Goal: Navigation & Orientation: Find specific page/section

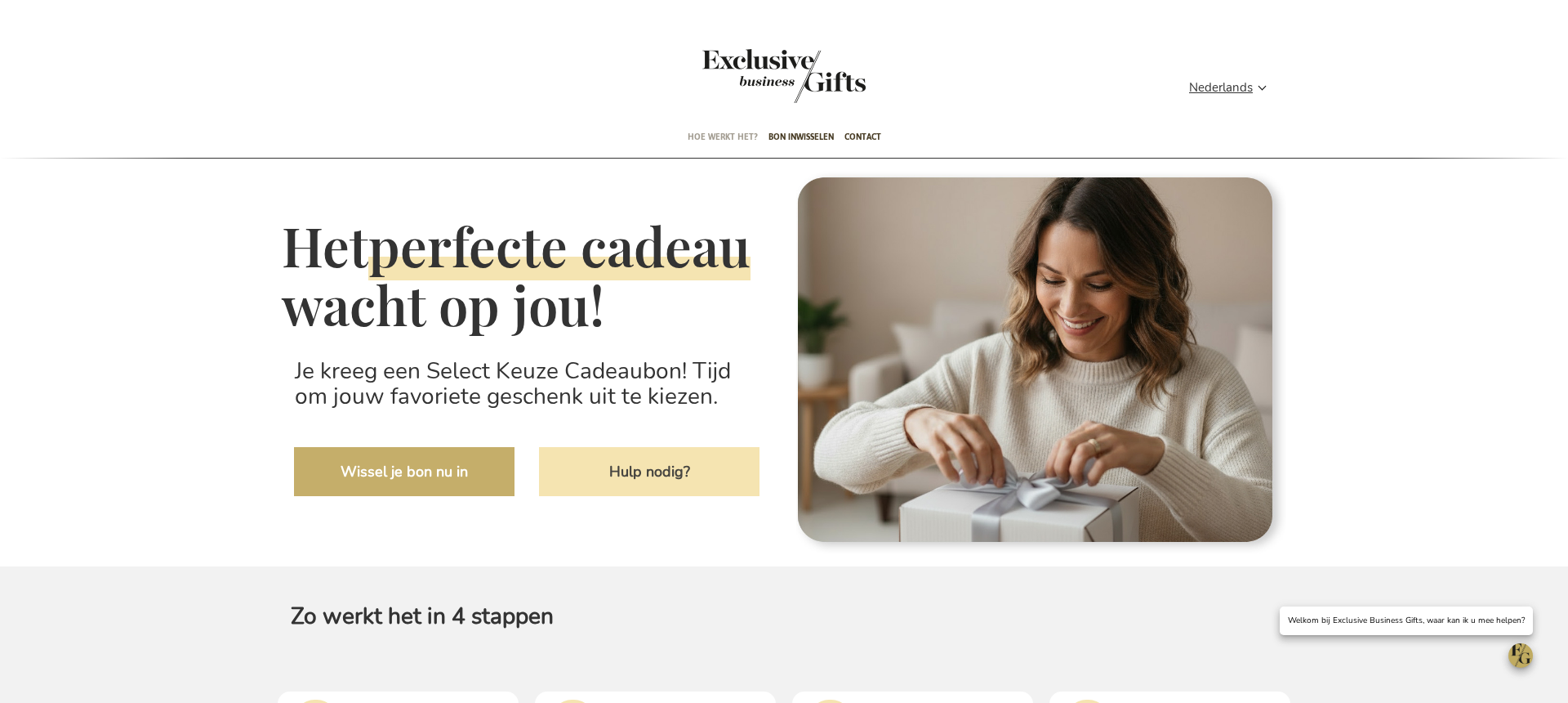
type input "administrator"
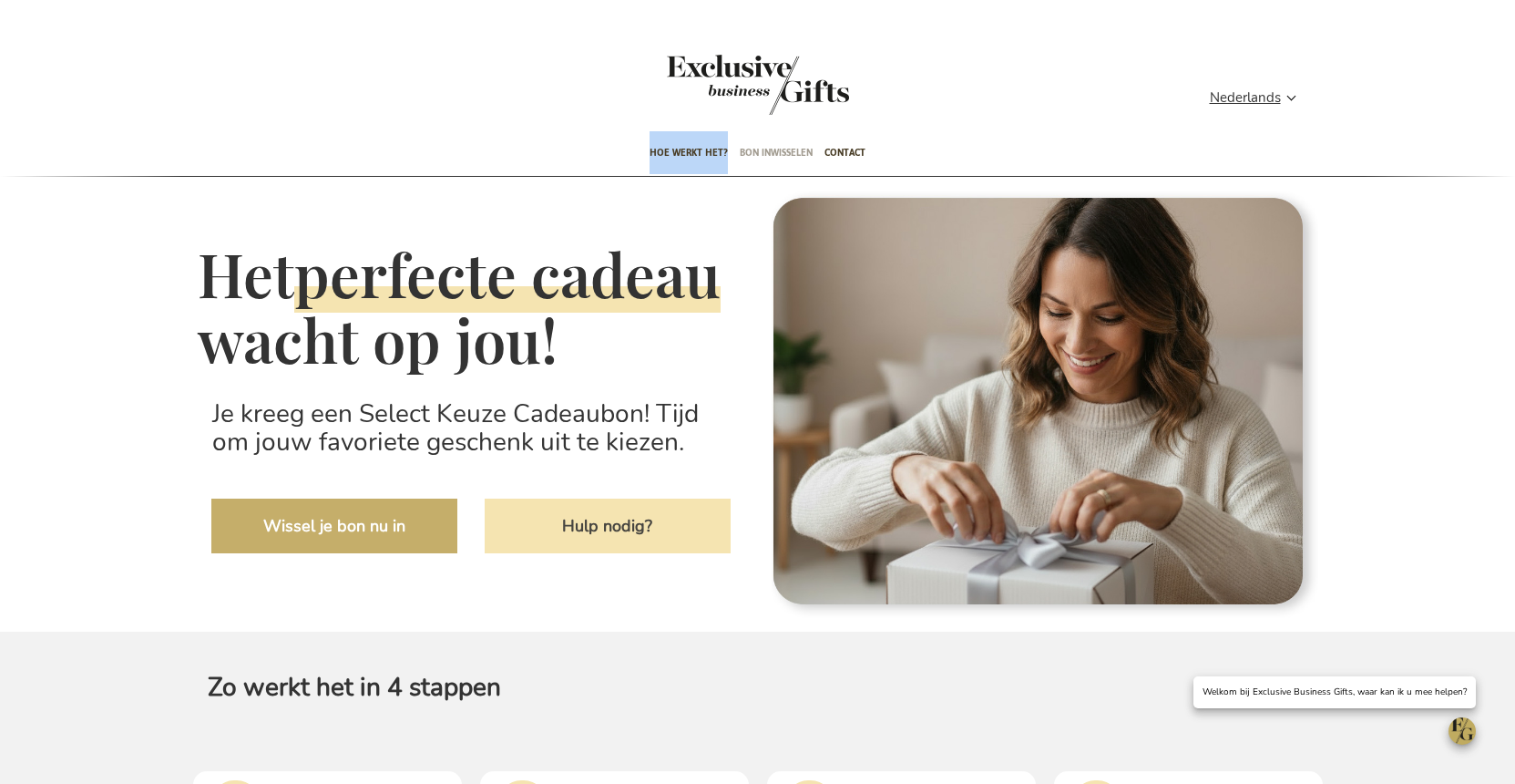
click at [761, 156] on span "Bon inwisselen" at bounding box center [777, 152] width 73 height 43
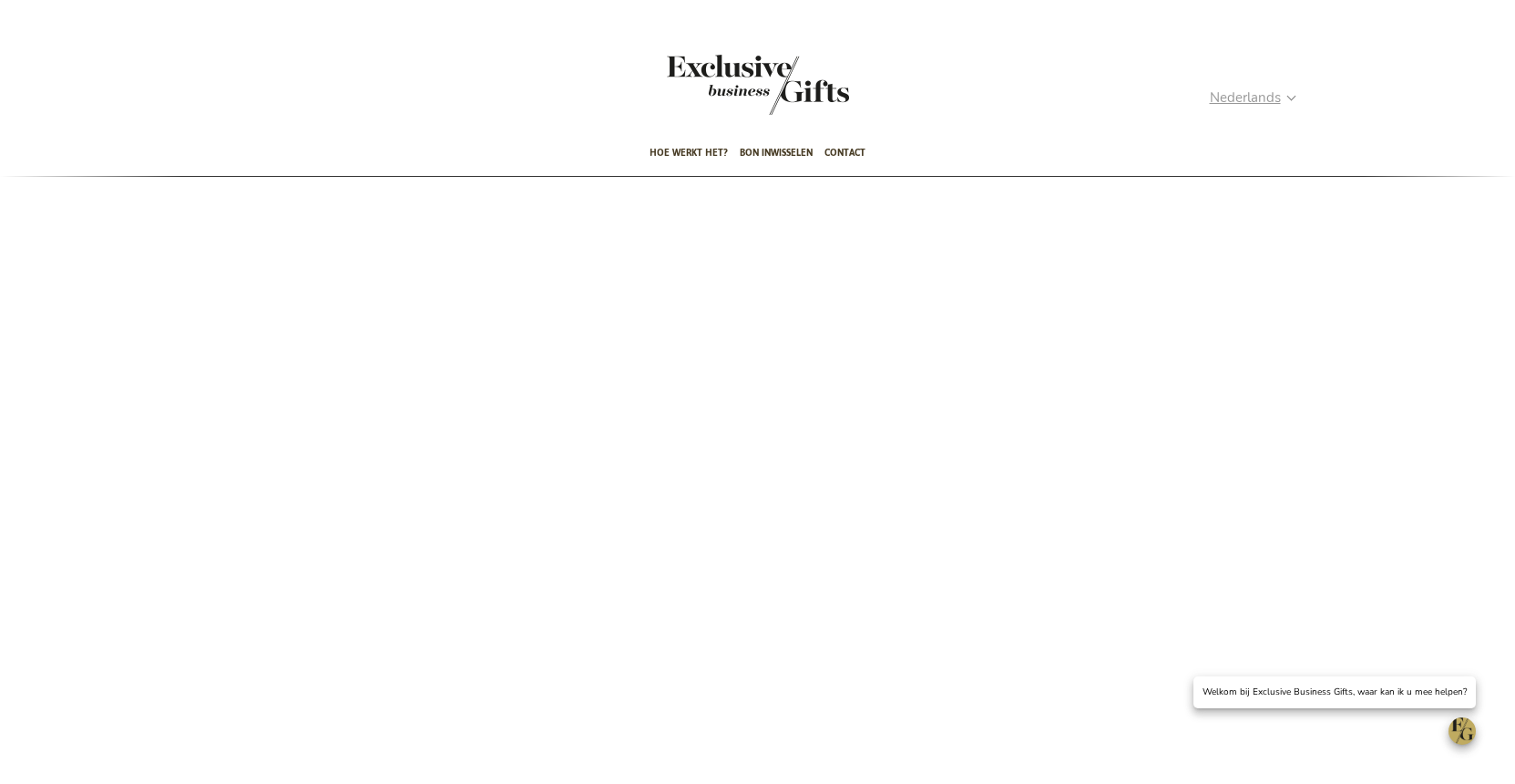
type input "administrator"
click at [1269, 97] on span "Nederlands" at bounding box center [1246, 98] width 71 height 21
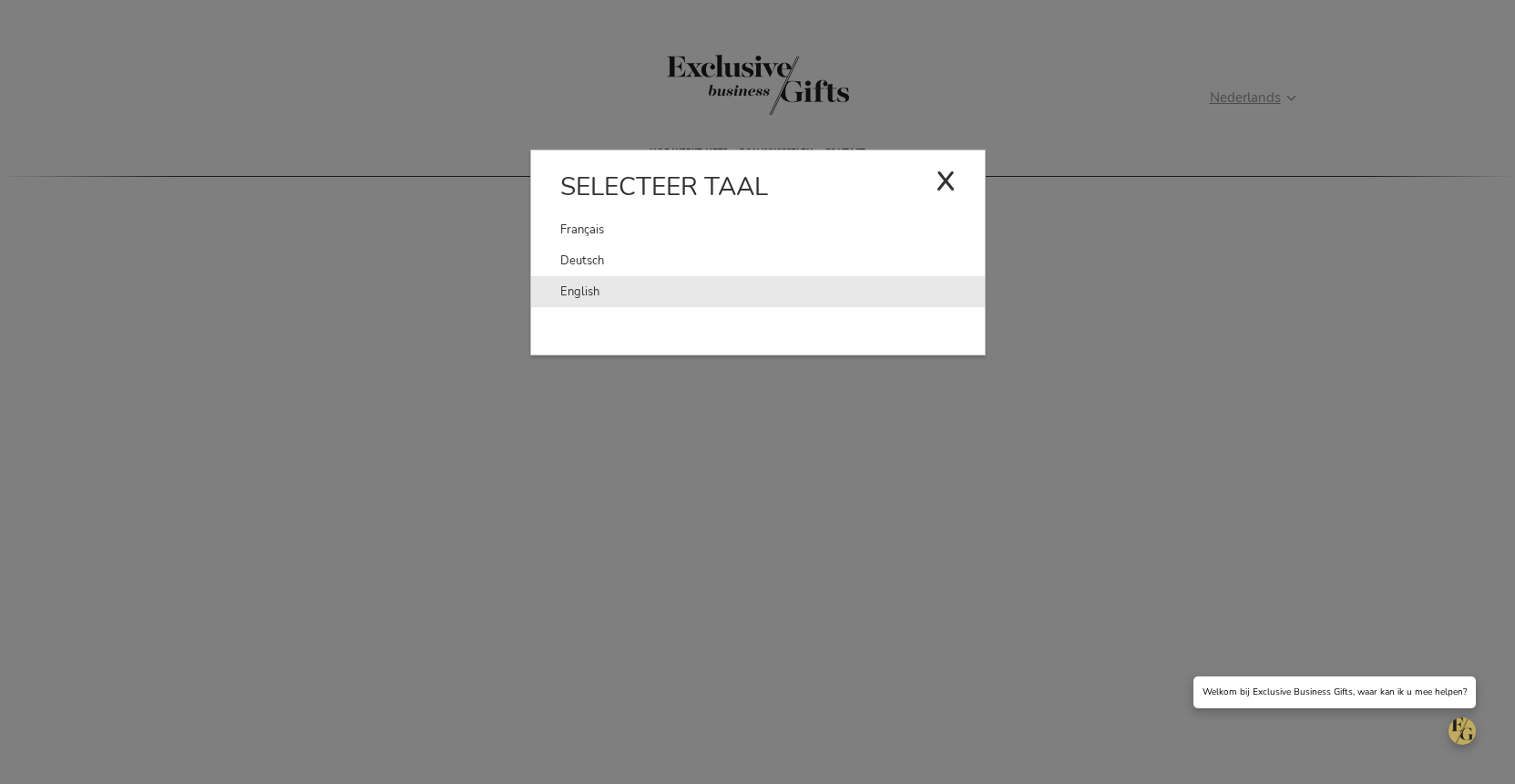
click at [594, 285] on link "English" at bounding box center [773, 291] width 425 height 31
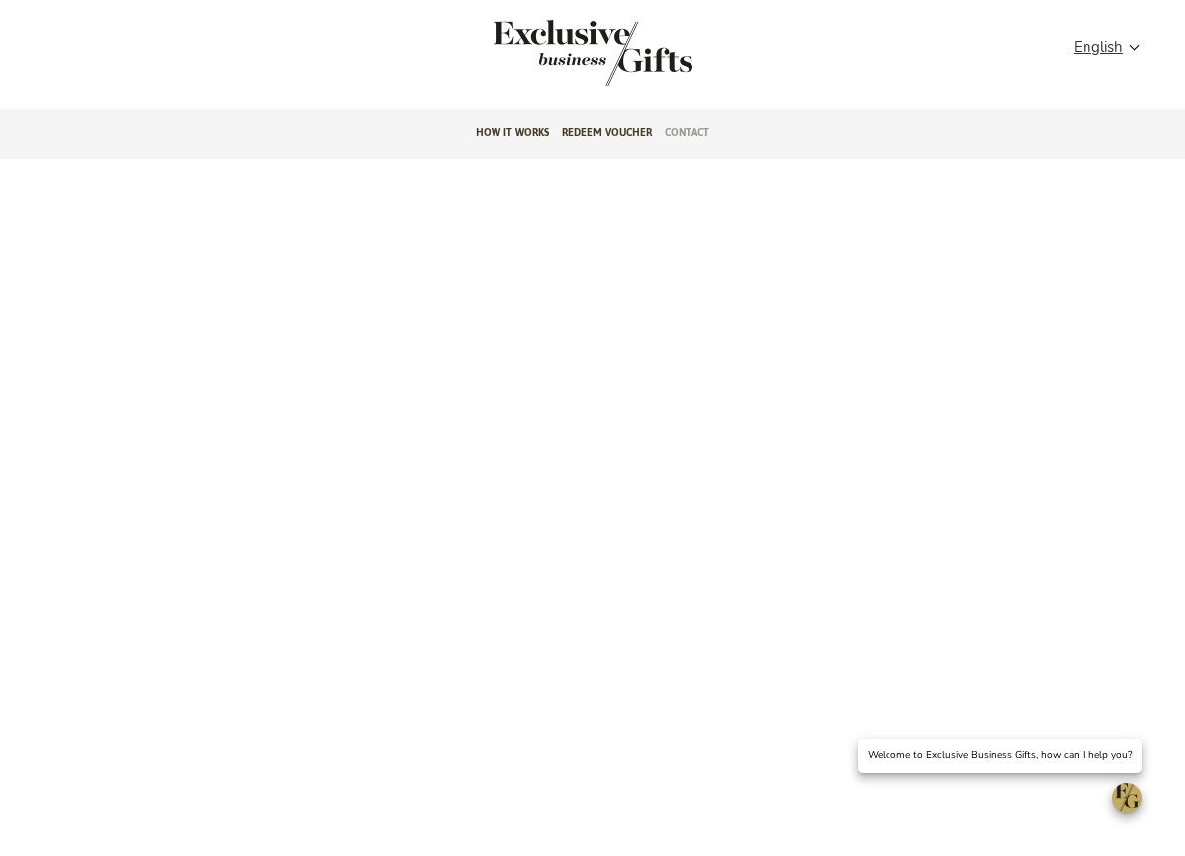
type input "administrator"
click at [687, 128] on span "Contact" at bounding box center [687, 132] width 45 height 47
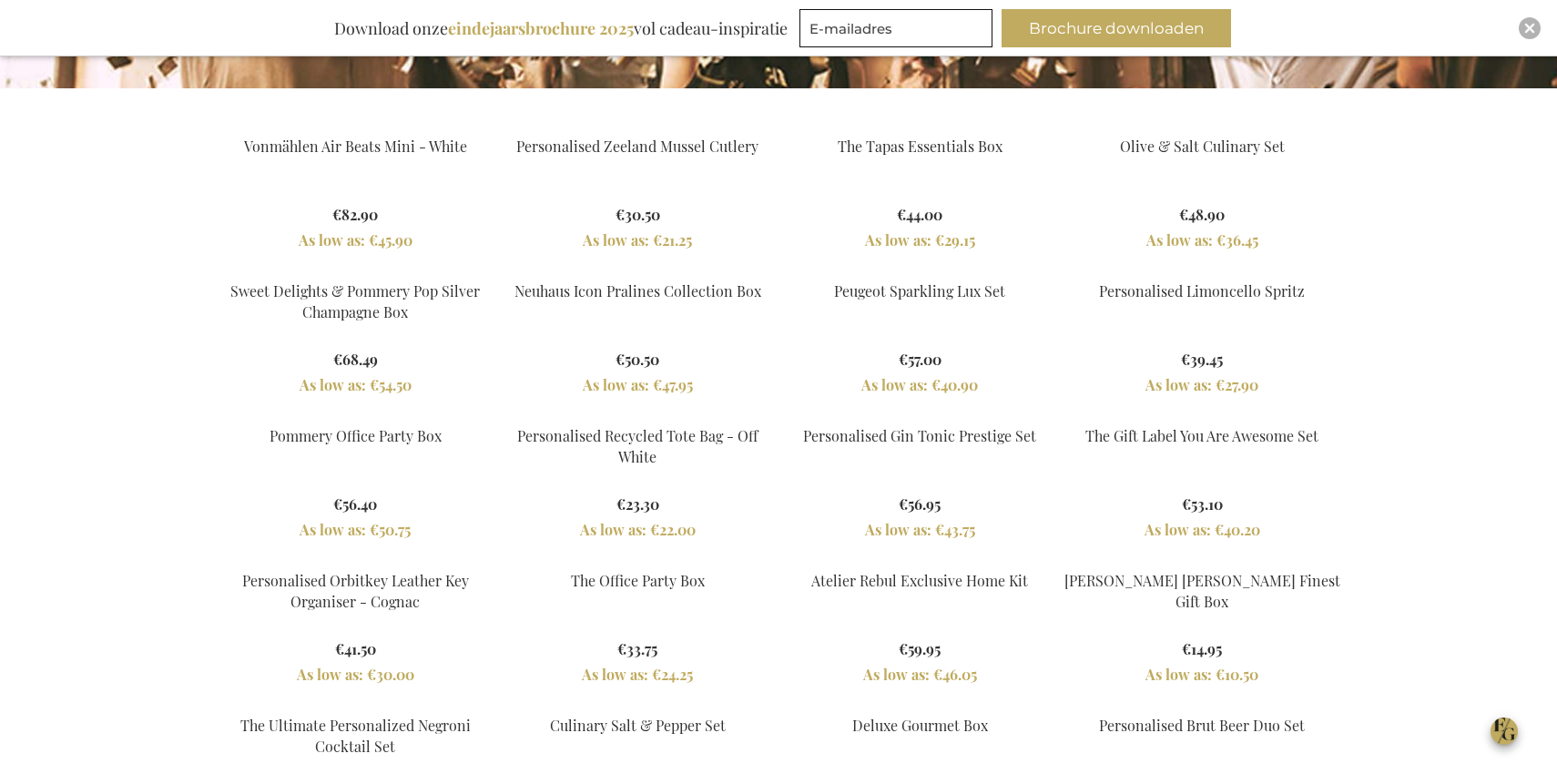
scroll to position [1649, 0]
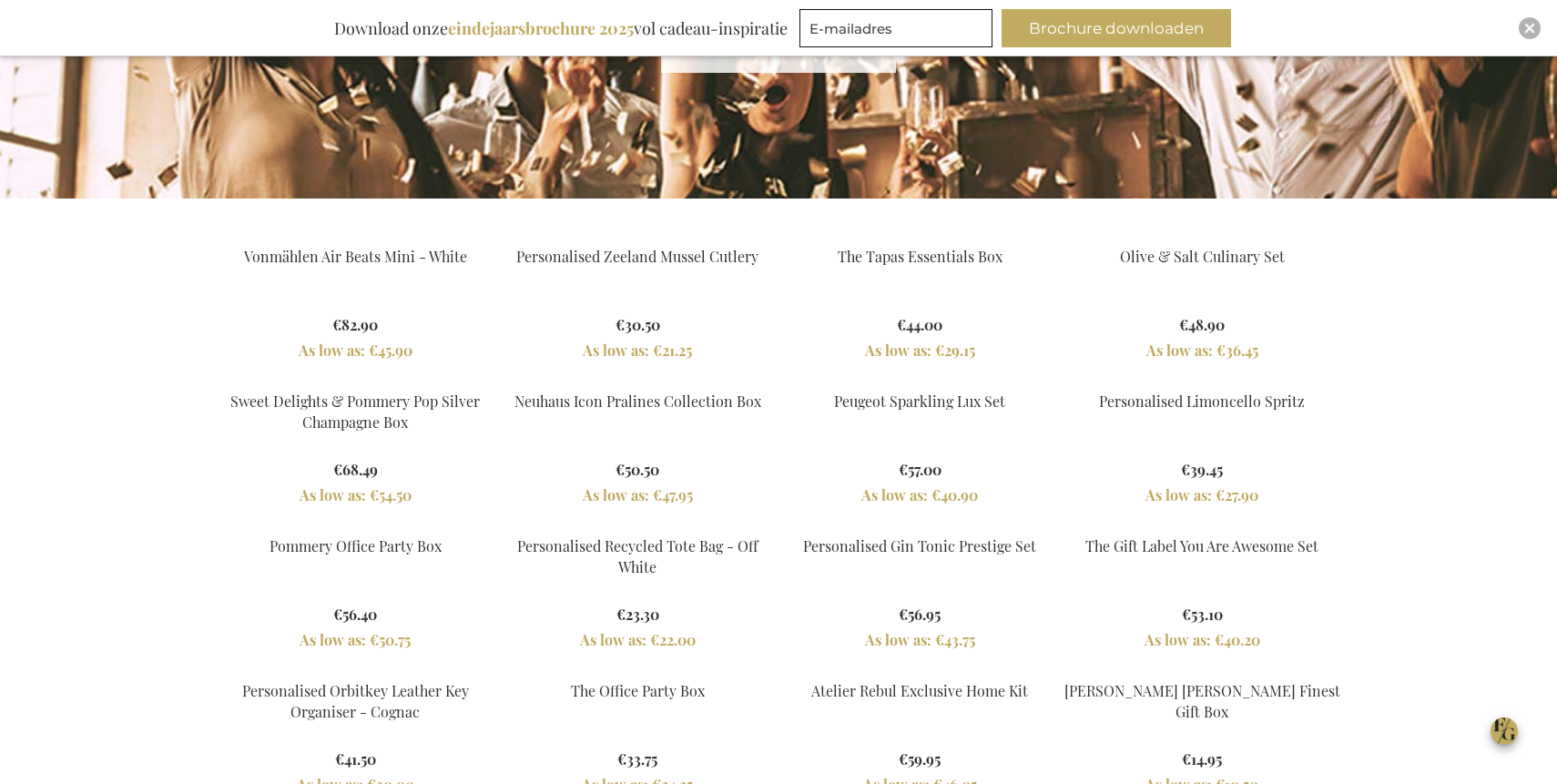
type input "administrator"
click at [1530, 21] on div "Close" at bounding box center [1530, 28] width 22 height 22
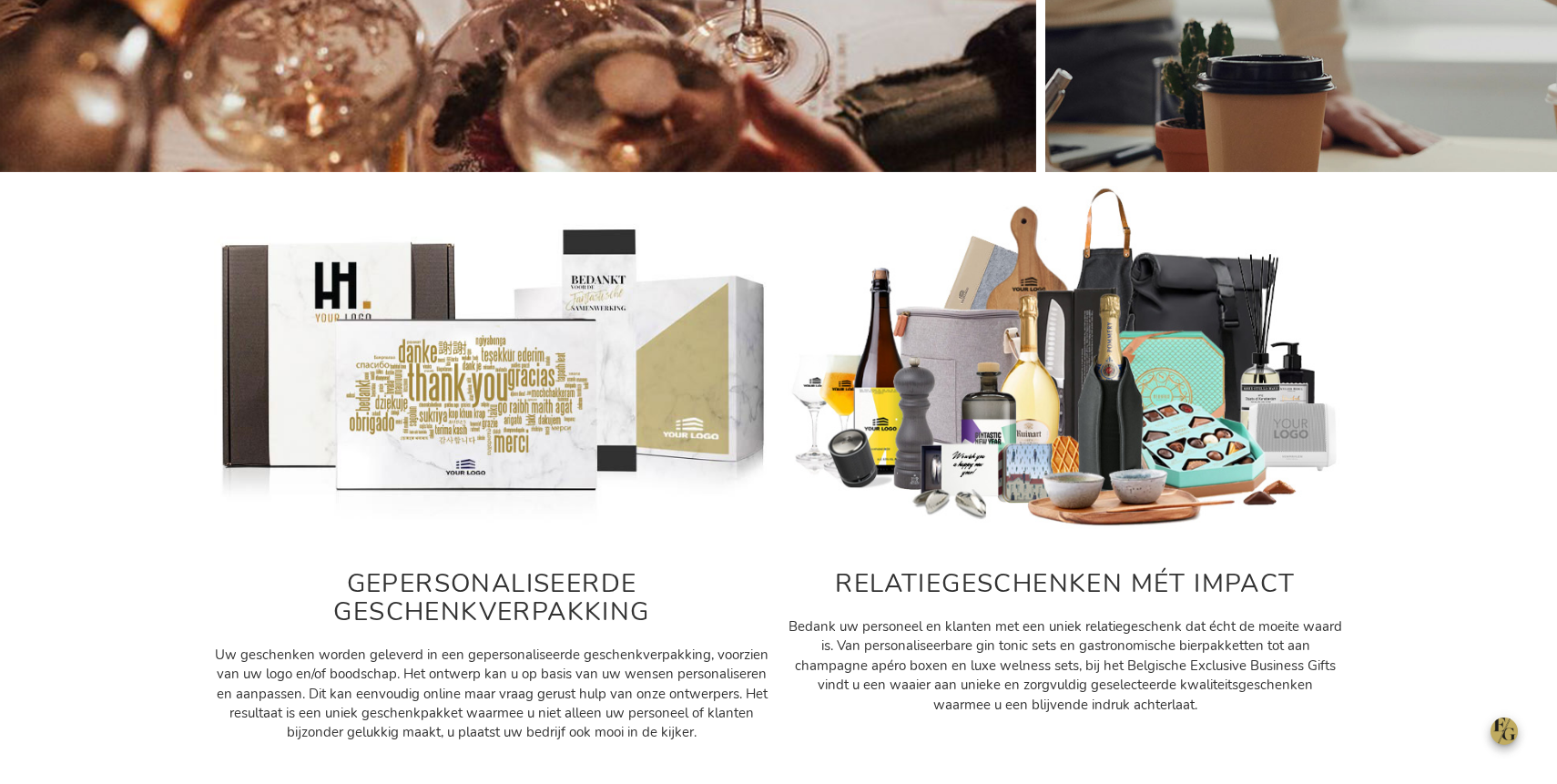
scroll to position [0, 0]
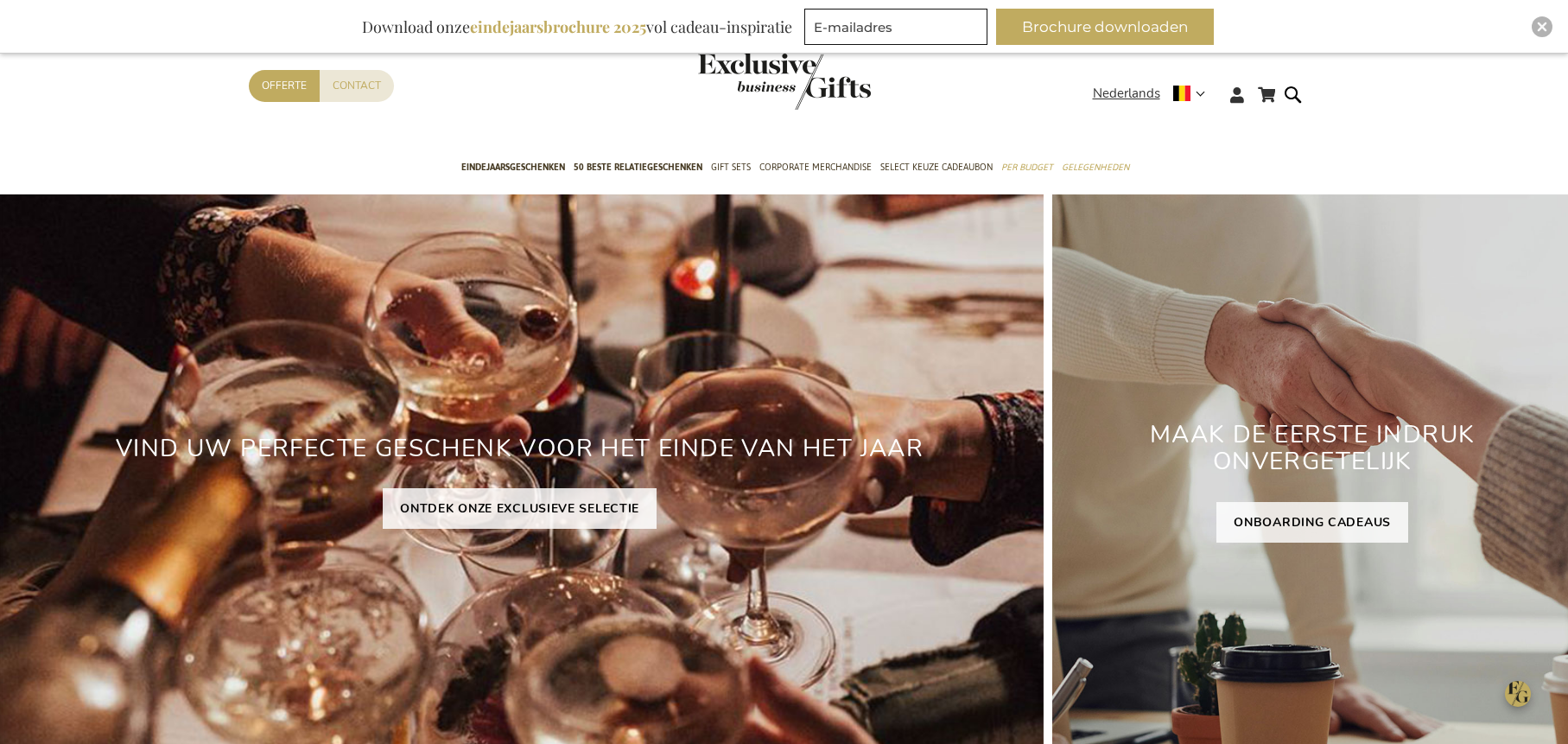
type input "administrator"
click at [1476, 21] on div "Close" at bounding box center [1542, 27] width 21 height 21
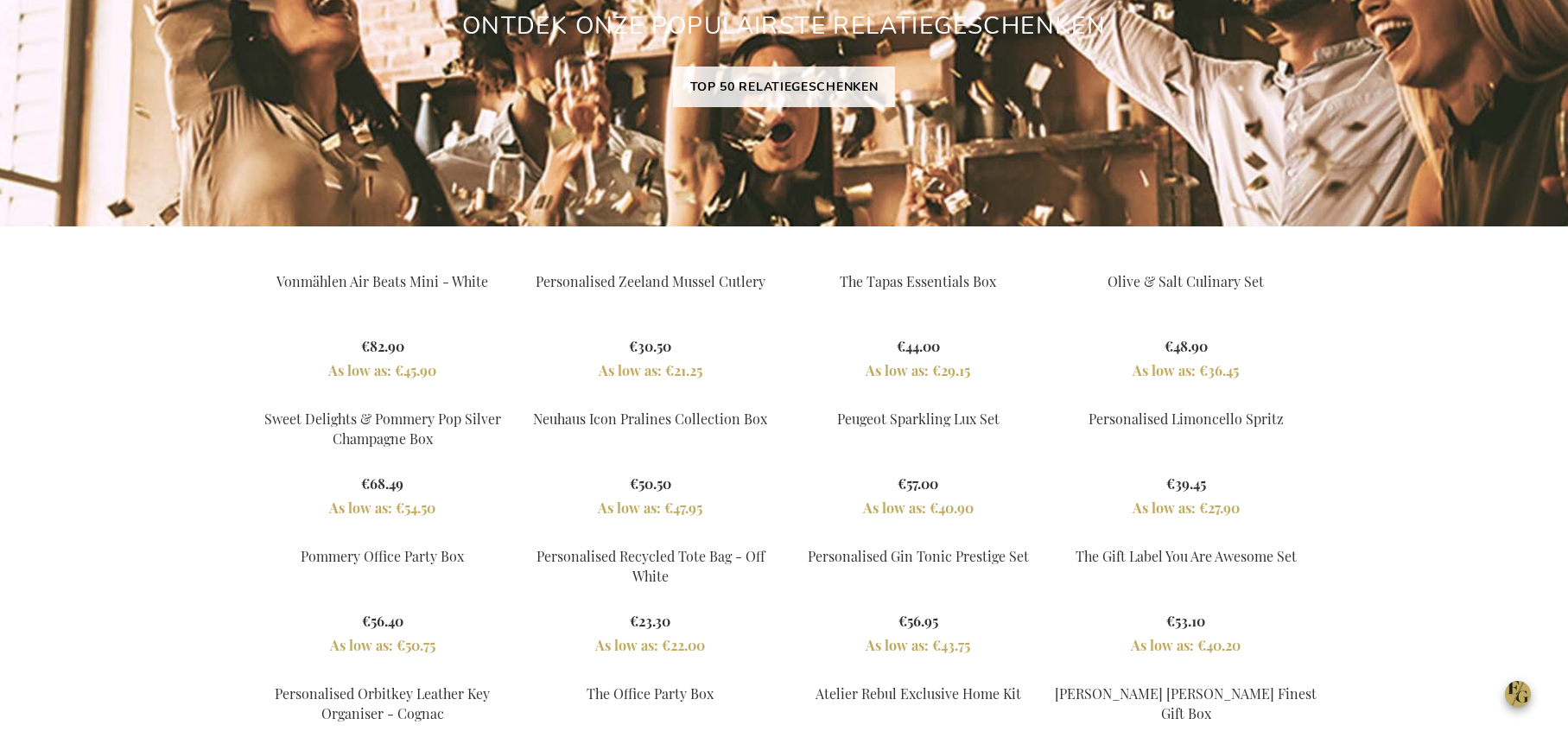
scroll to position [1373, 0]
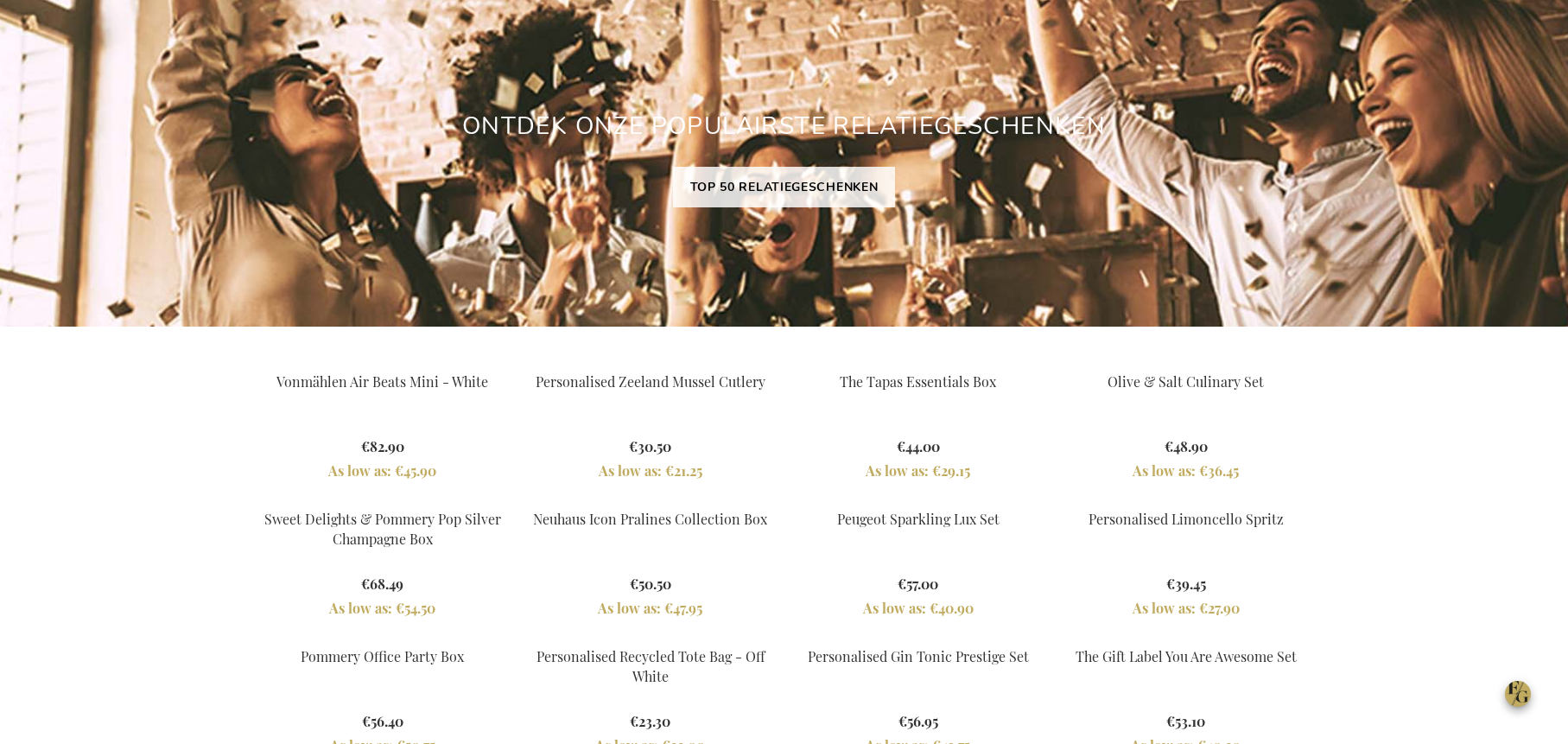
click at [399, 377] on link "Vonmählen Air Beats Mini - White" at bounding box center [382, 381] width 212 height 18
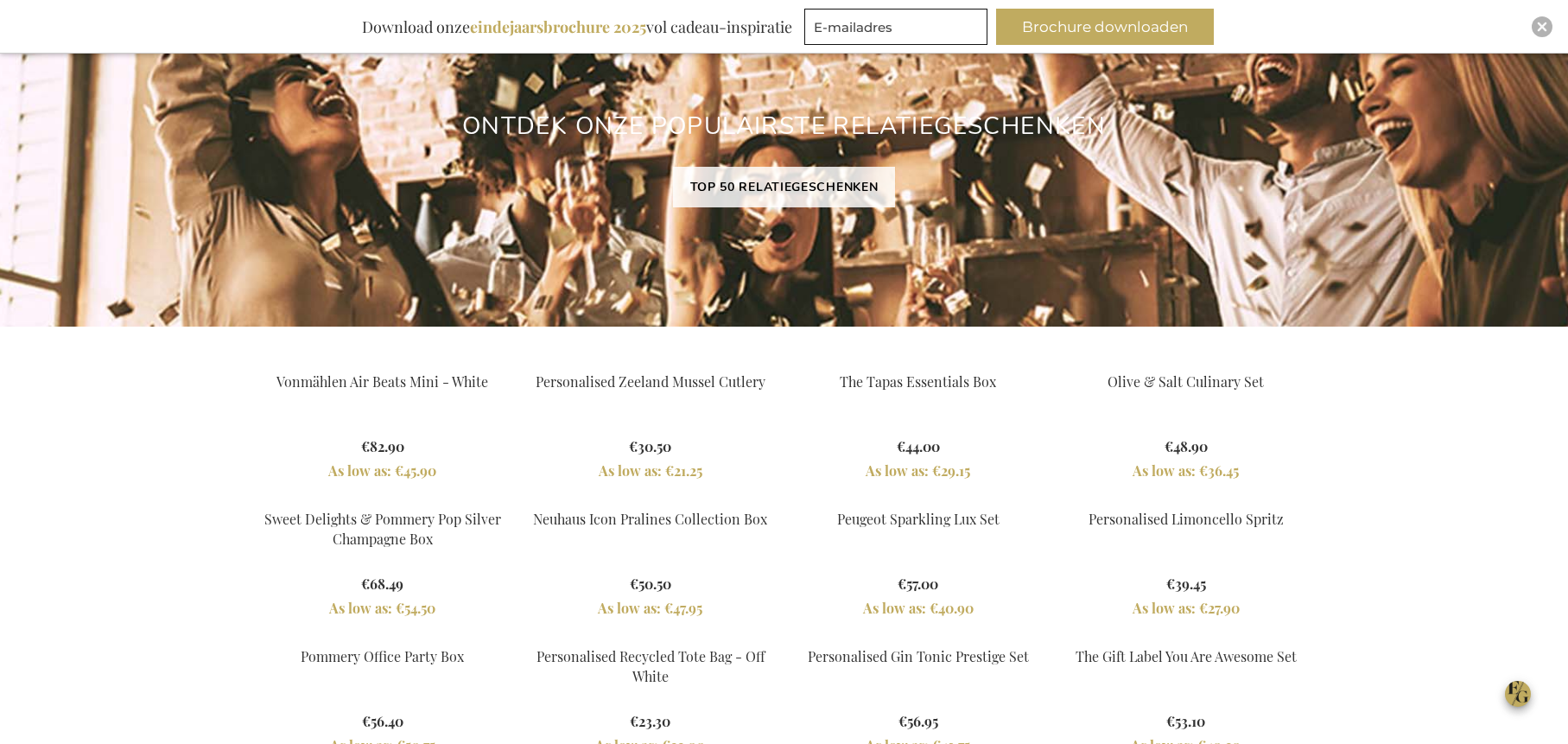
type input "administrator"
click at [1530, 30] on div "Inspiratiebrochure Download onze eindejaarsbrochure 2025 vol cadeau-inspiratie …" at bounding box center [784, 27] width 1568 height 54
click at [1539, 28] on img "Close" at bounding box center [1542, 27] width 10 height 10
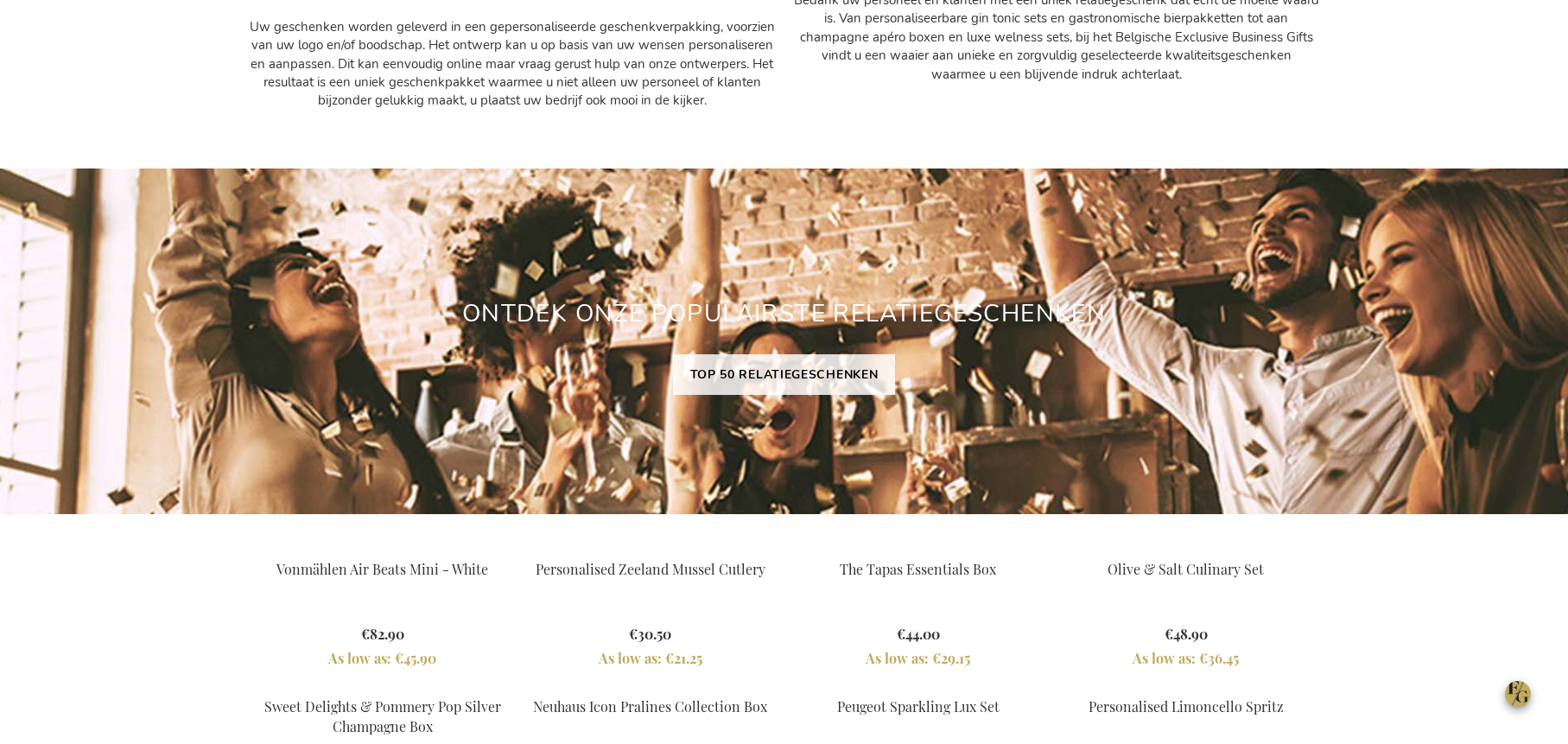
scroll to position [1274, 0]
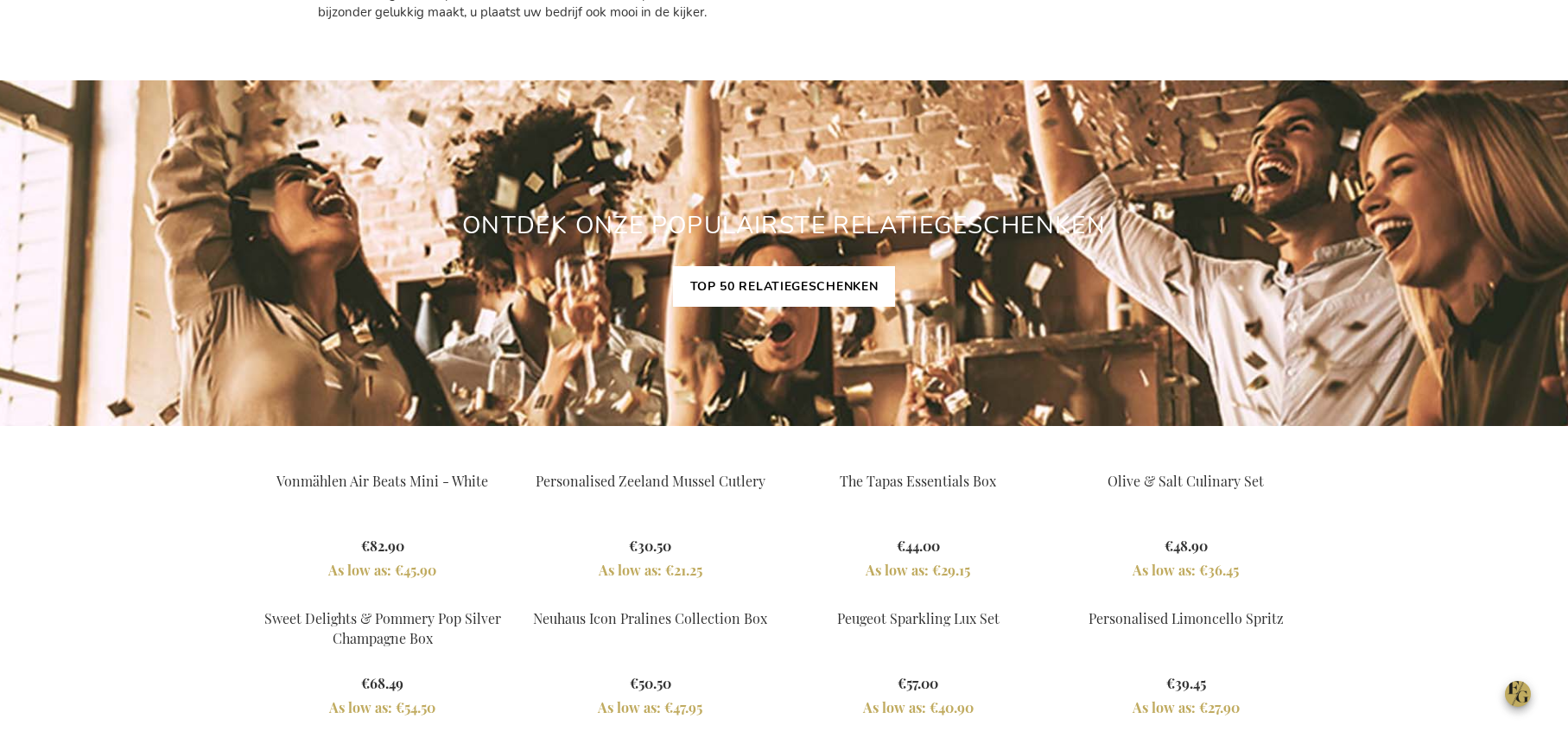
click at [743, 283] on link "TOP 50 RELATIEGESCHENKEN" at bounding box center [784, 286] width 223 height 41
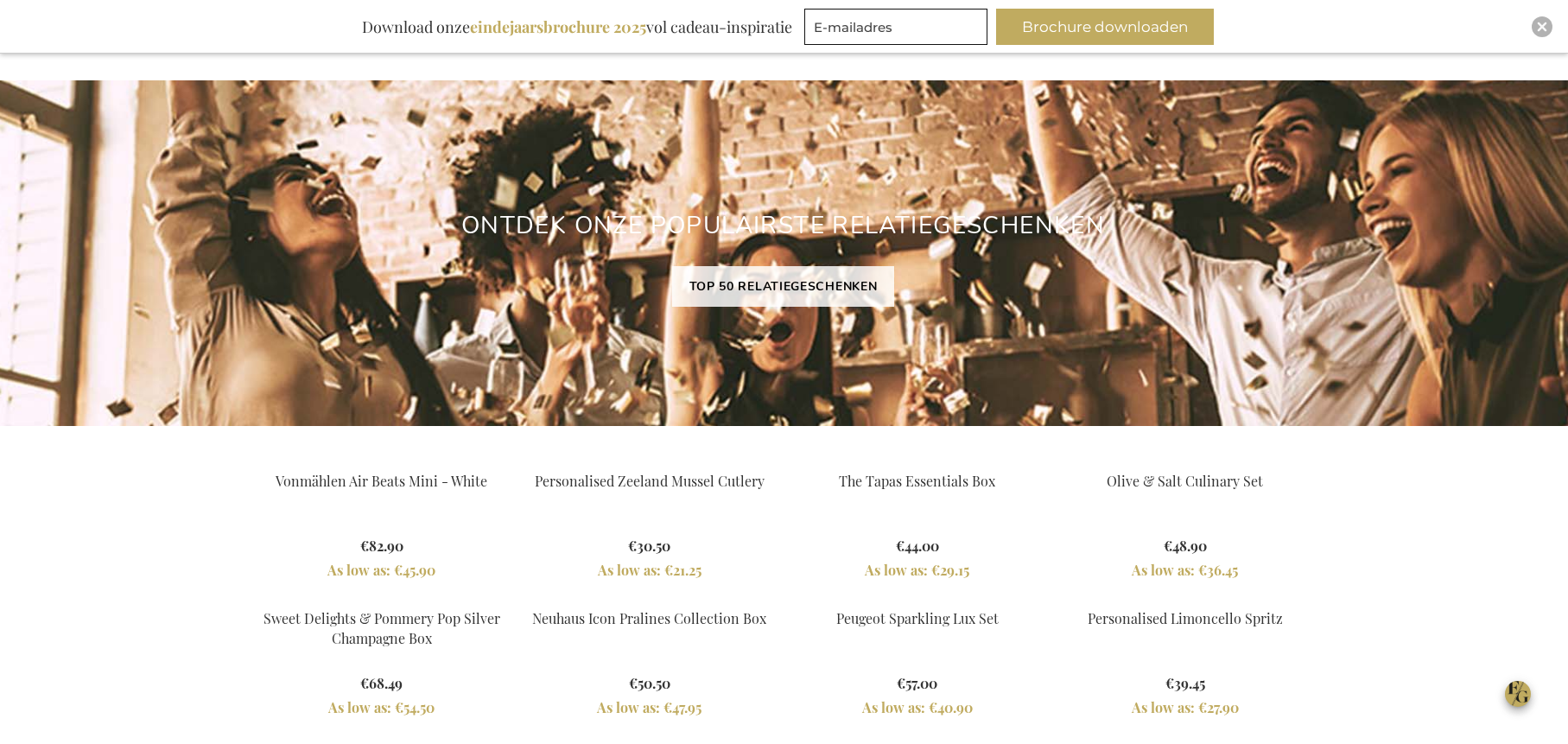
type input "administrator"
click at [1552, 23] on div "Inspiratiebrochure Download onze eindejaarsbrochure 2025 vol cadeau-inspiratie …" at bounding box center [784, 27] width 1568 height 54
click at [1552, 23] on div "Close" at bounding box center [1542, 27] width 21 height 21
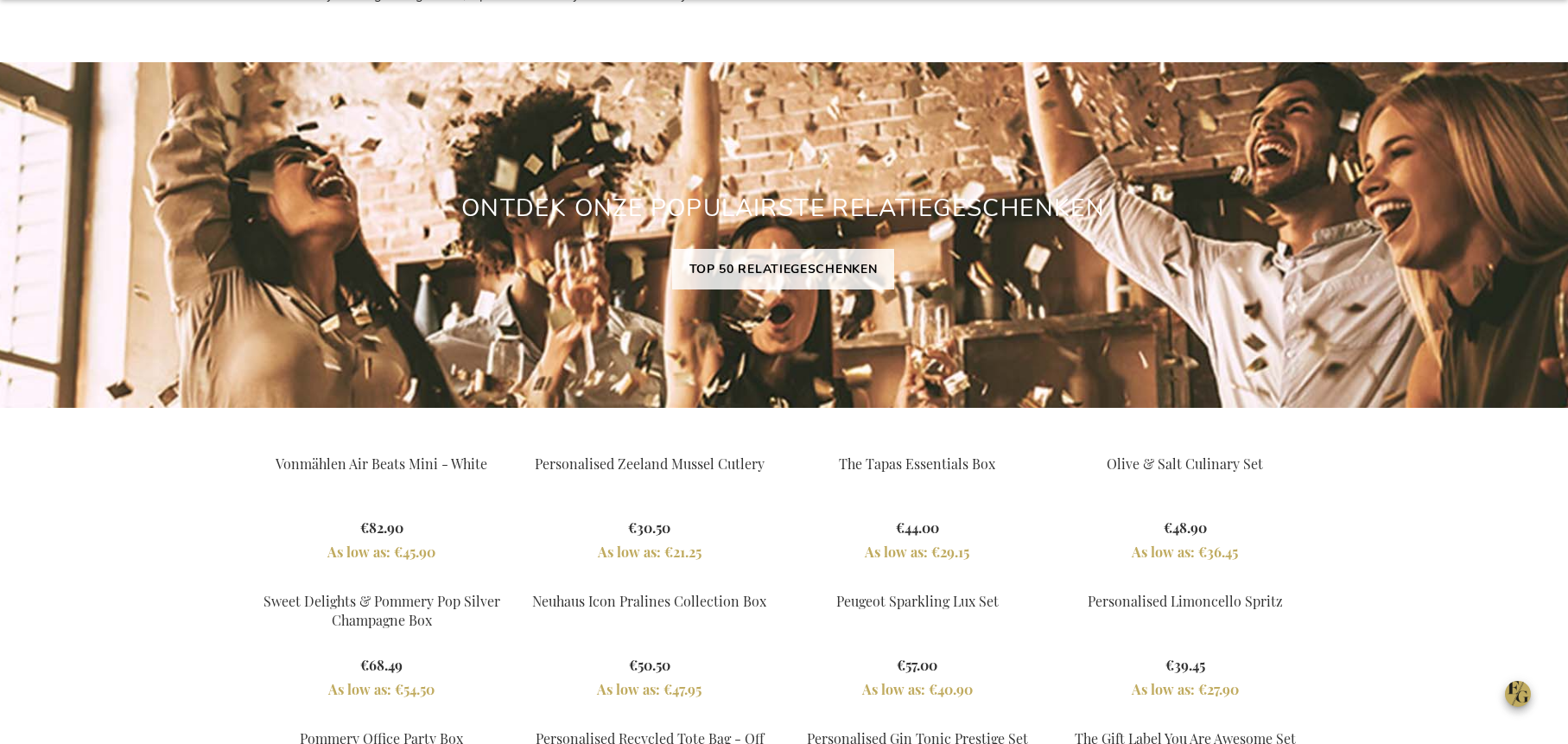
click at [1552, 23] on div "Inspiratiebrochure Download onze eindejaarsbrochure 2025 vol cadeau-inspiratie …" at bounding box center [784, 27] width 1568 height 54
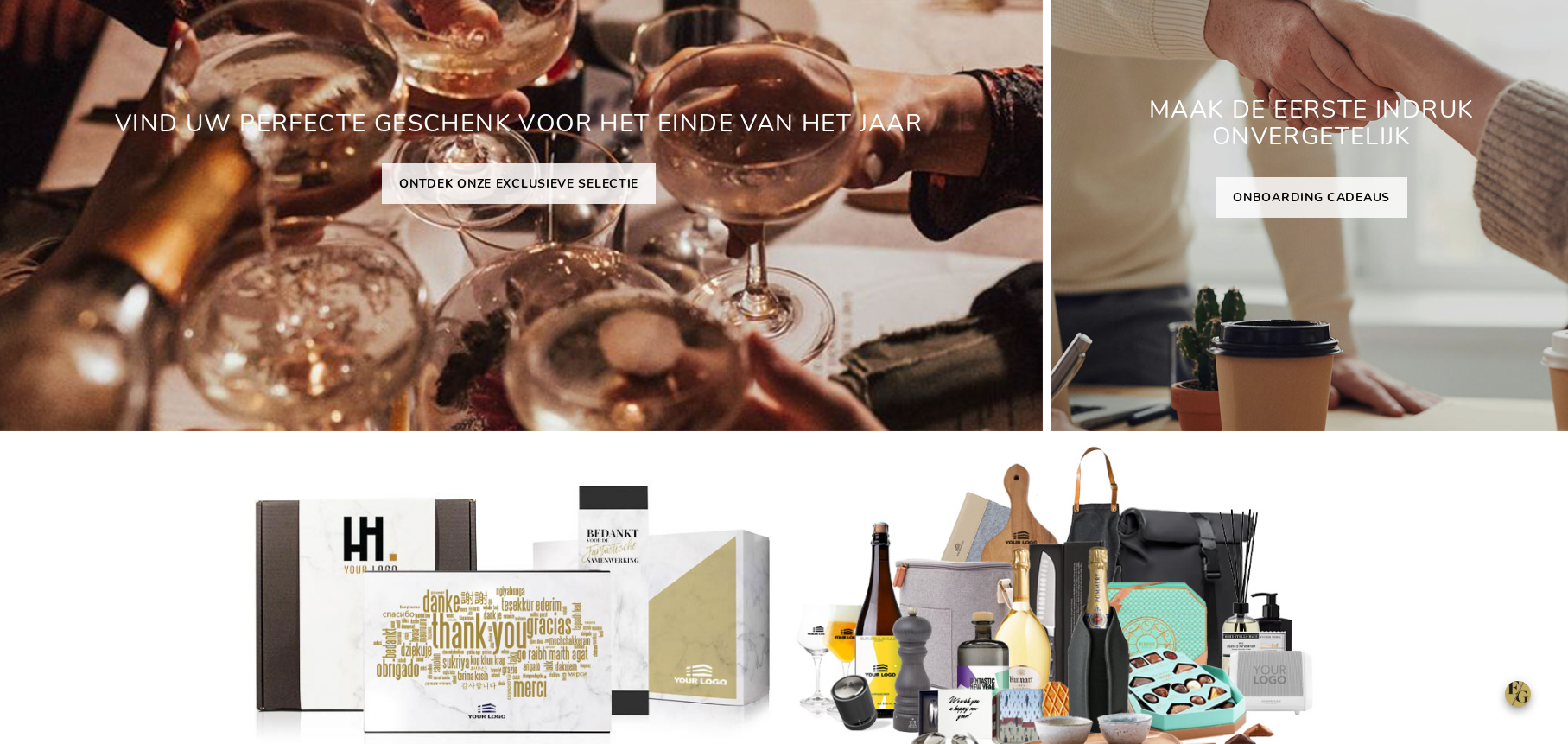
scroll to position [0, 1]
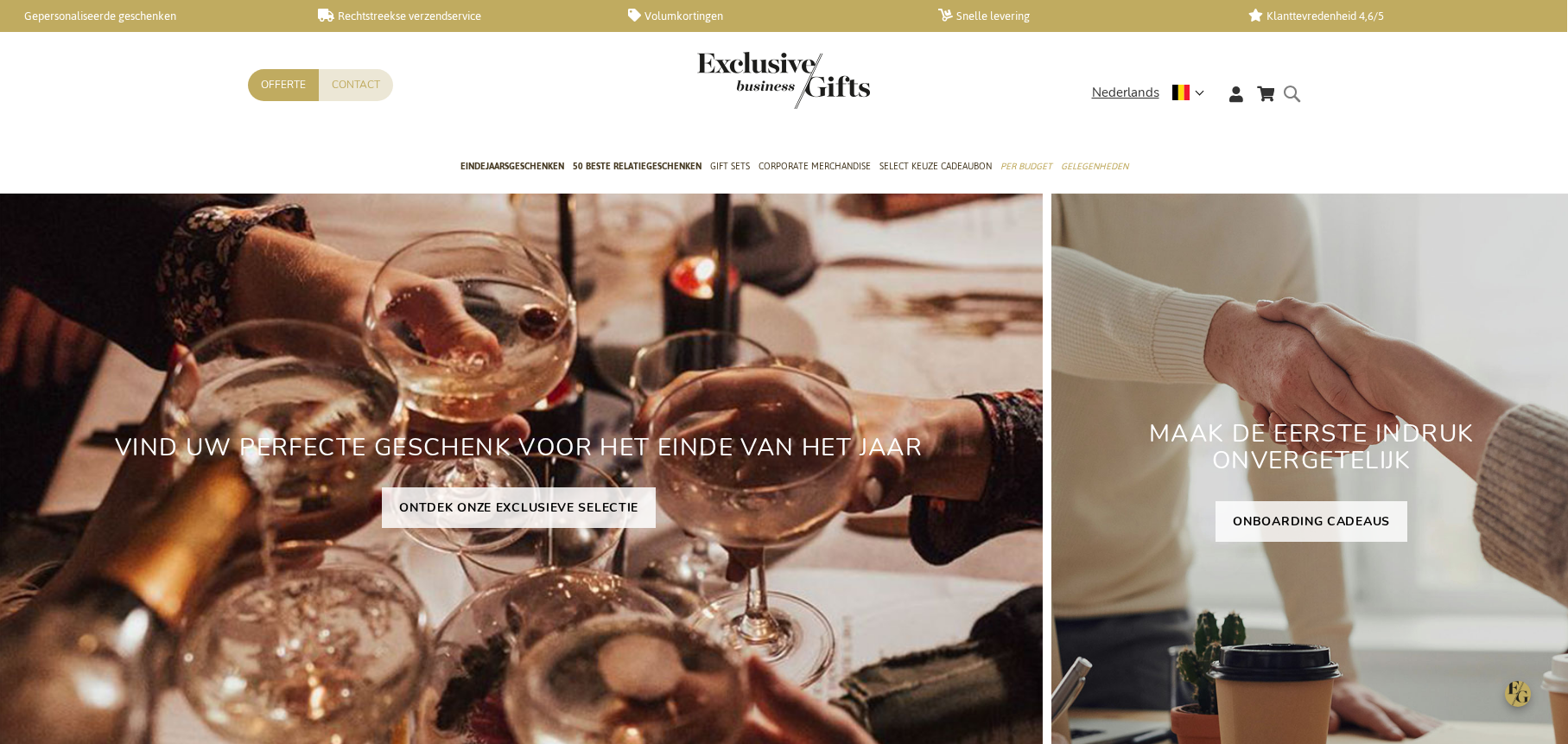
click at [1288, 93] on form "Search Search" at bounding box center [1296, 108] width 17 height 49
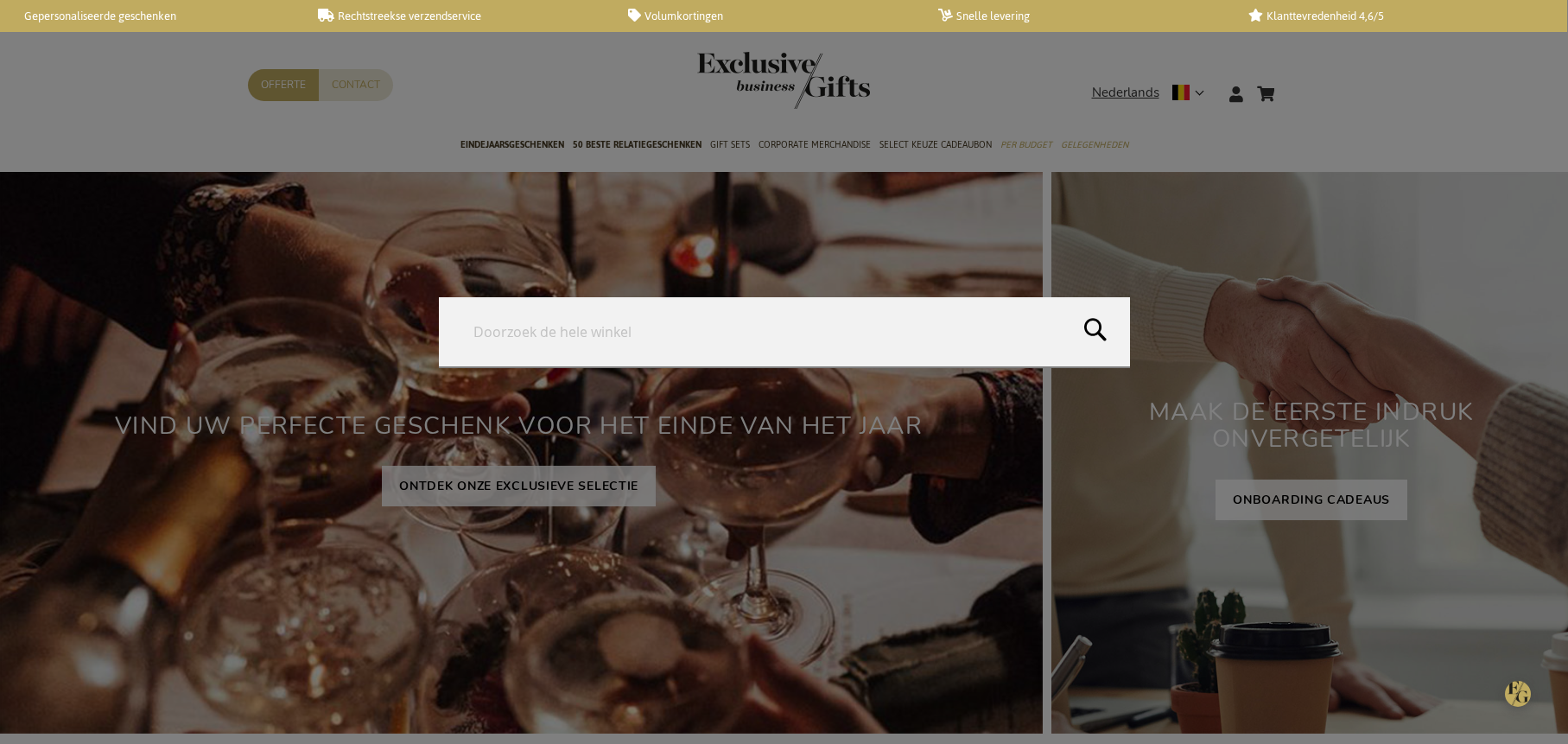
click at [1288, 83] on form "Search Search" at bounding box center [1296, 83] width 17 height 0
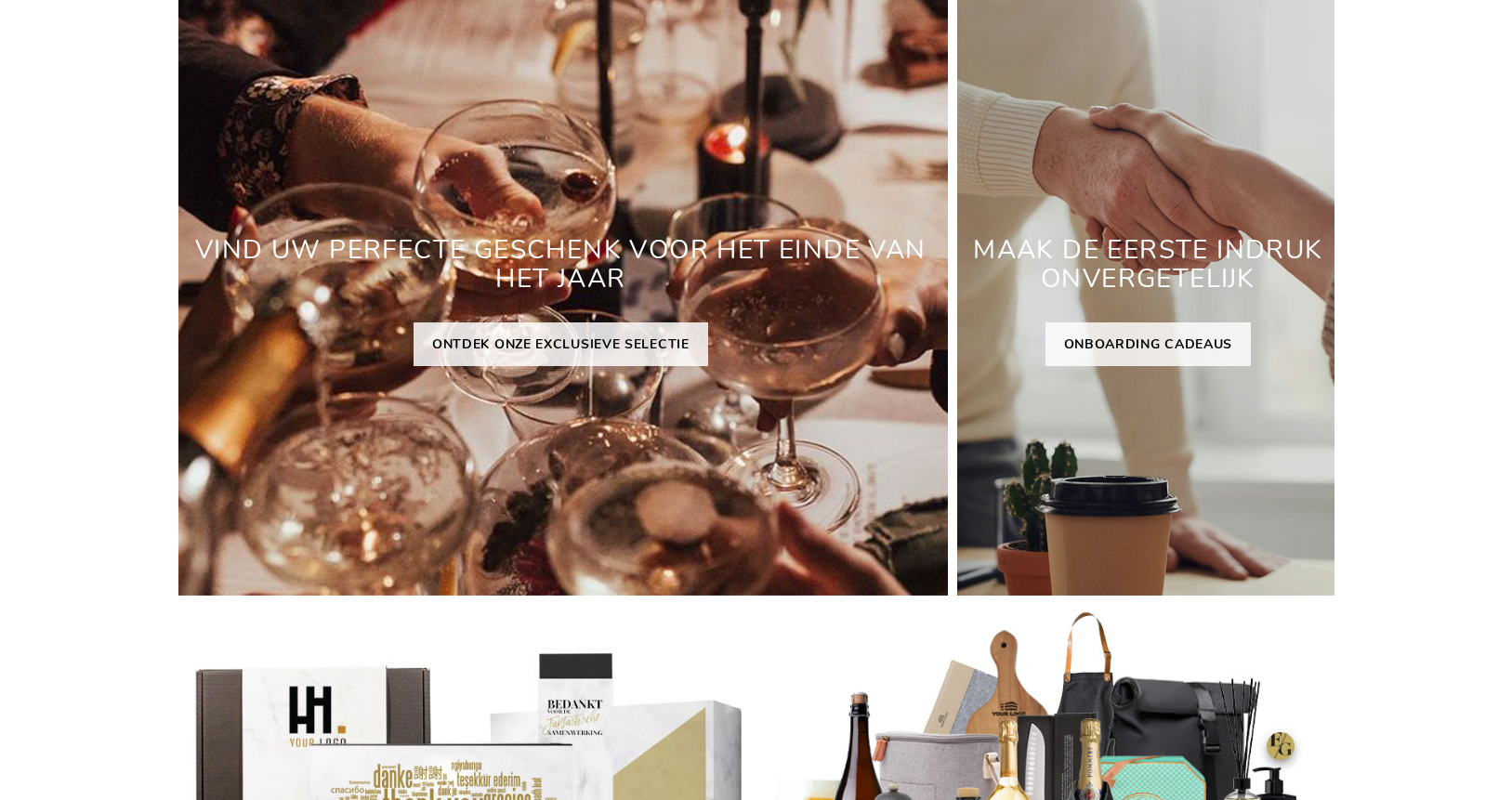
scroll to position [0, 0]
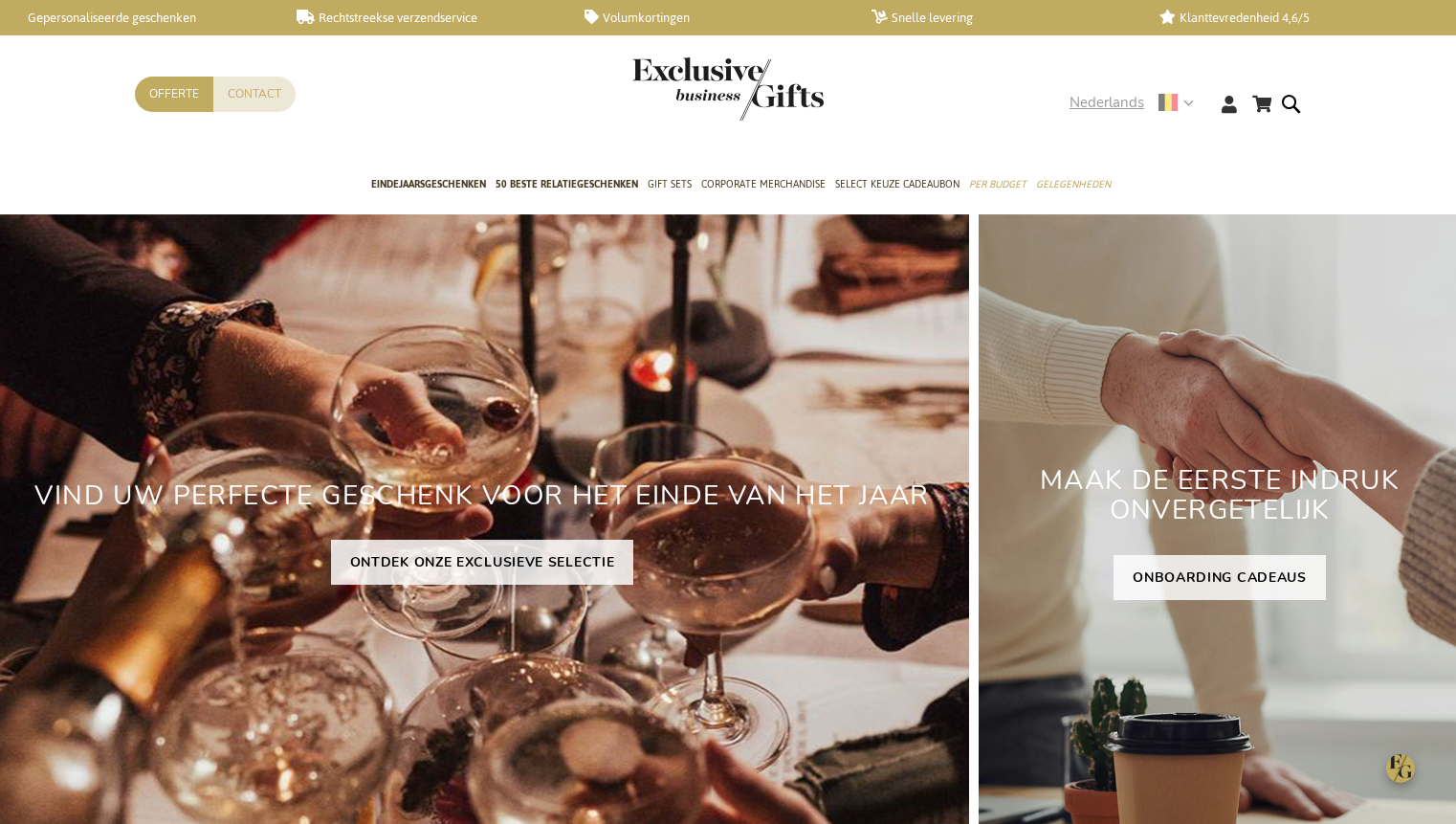
click at [1189, 96] on strong "Nederlands" at bounding box center [1130, 103] width 122 height 22
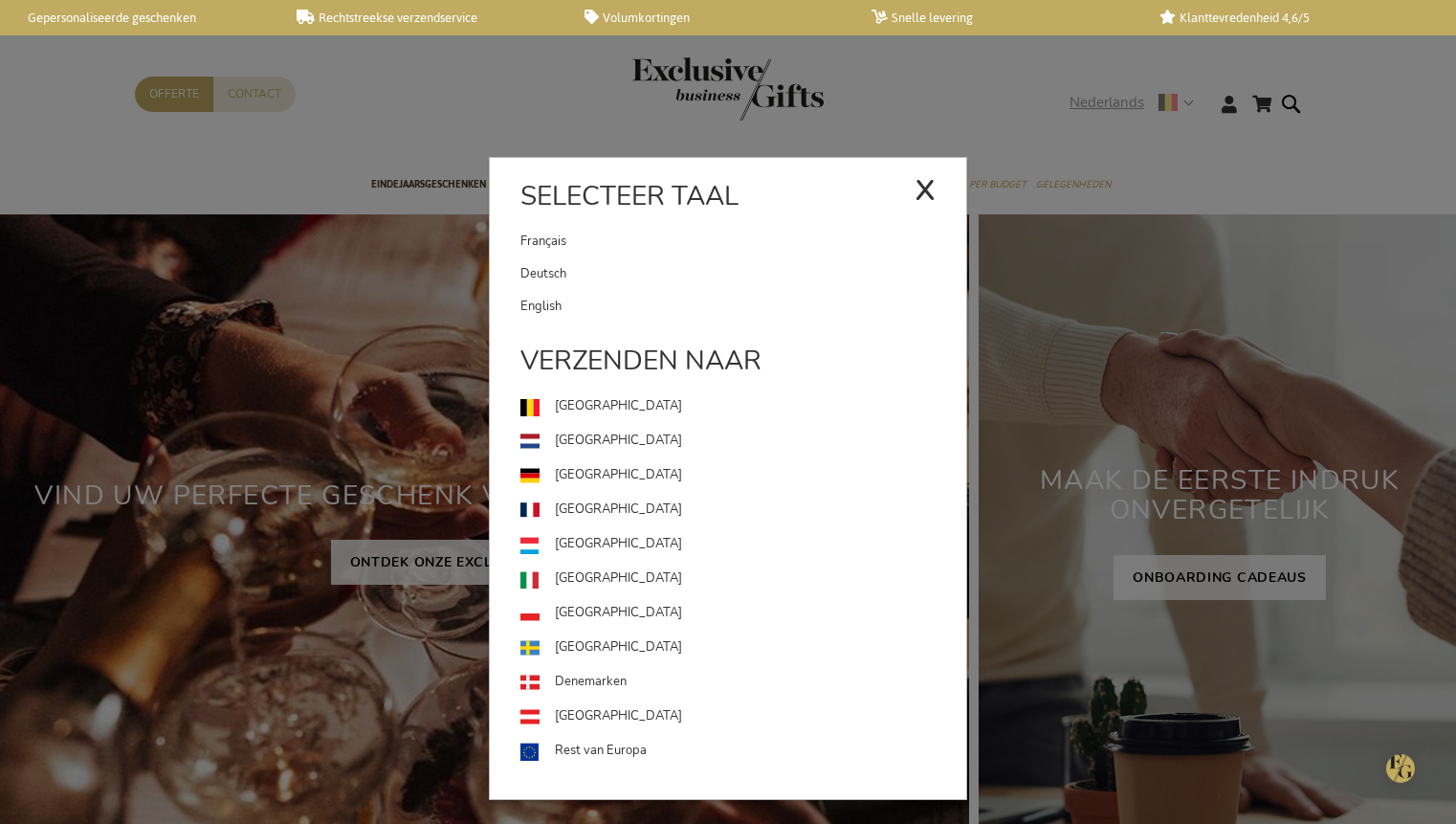
click at [917, 195] on div "x" at bounding box center [925, 187] width 21 height 58
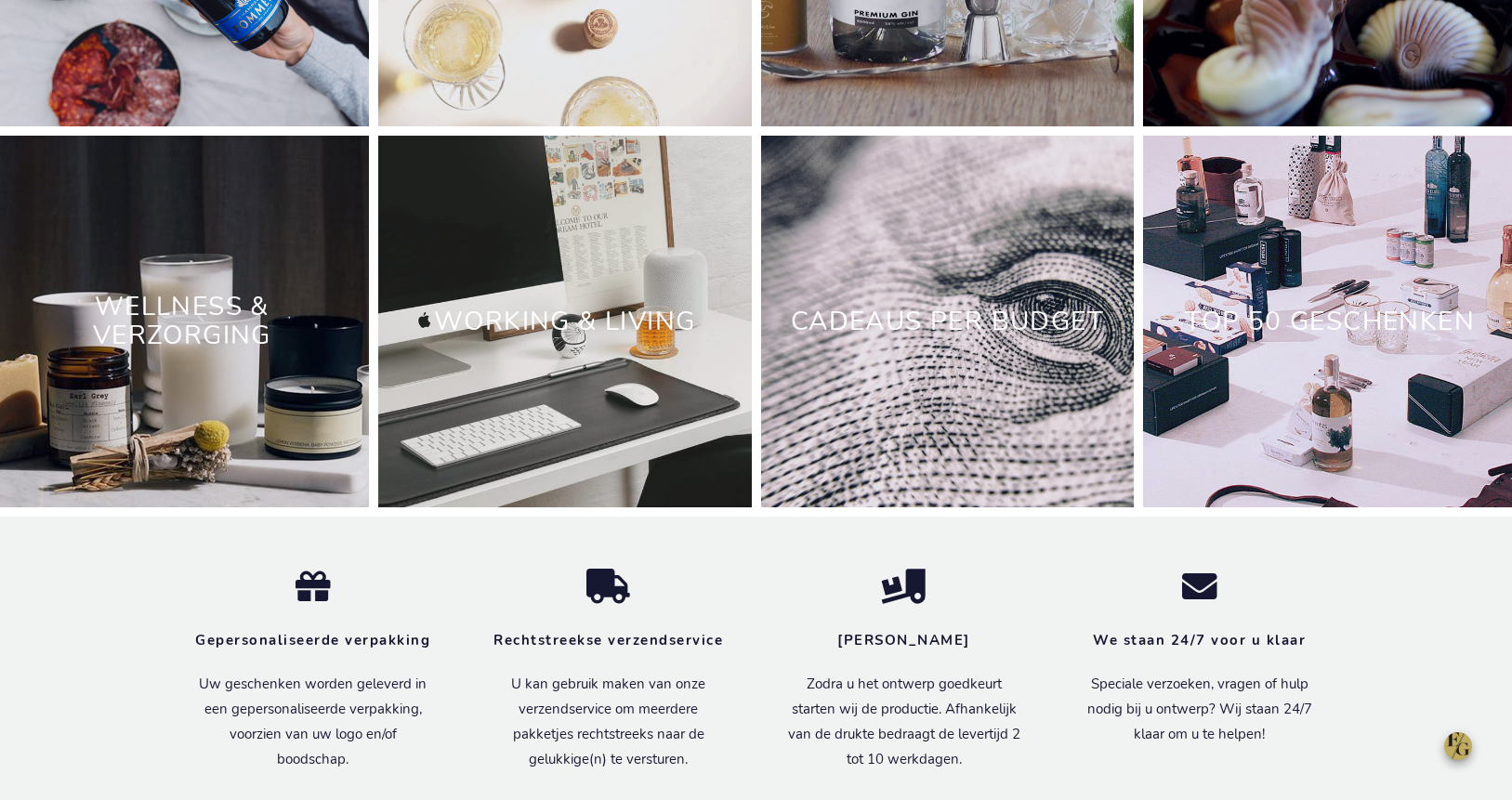
scroll to position [3698, 0]
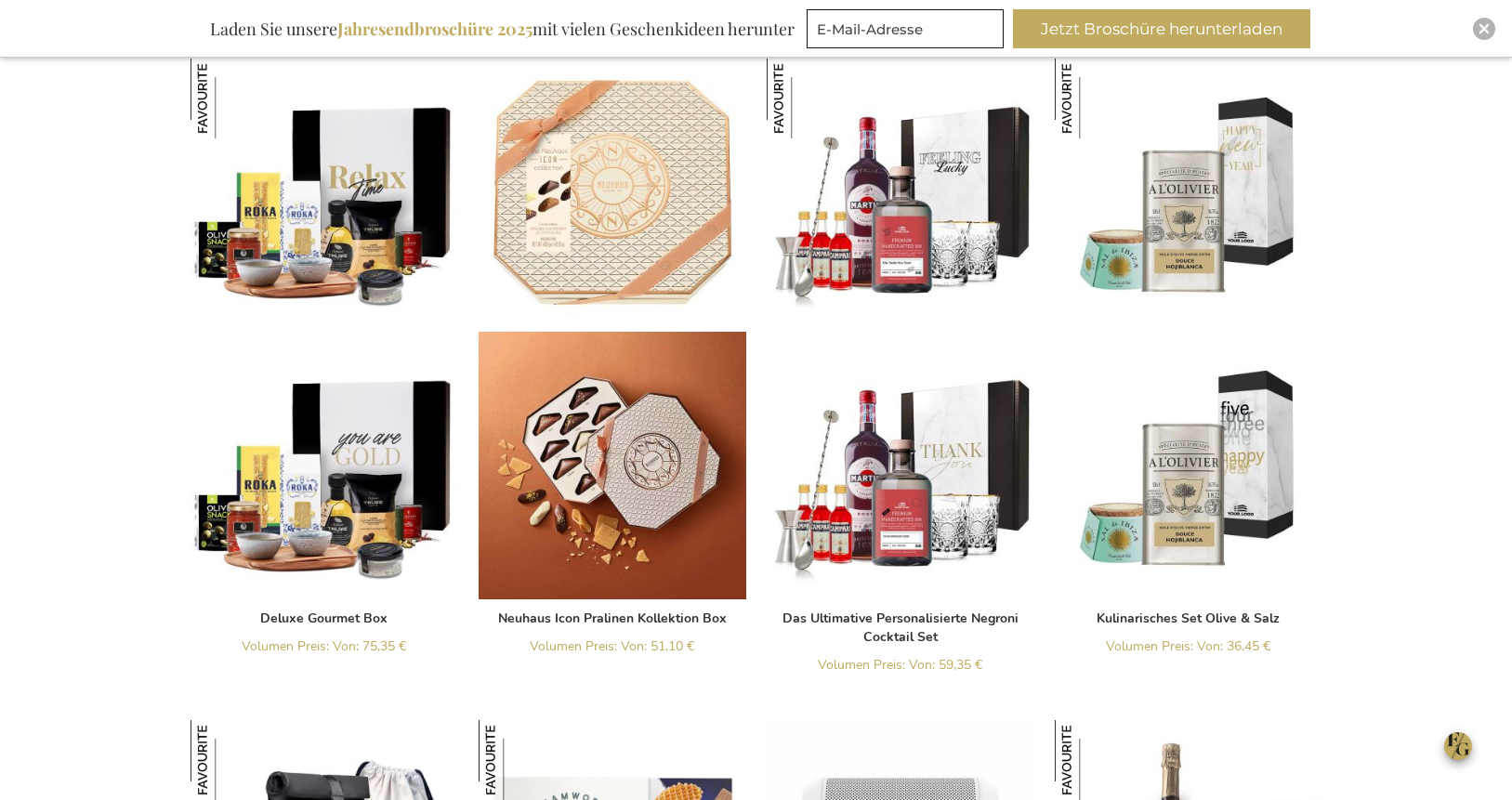
scroll to position [1840, 0]
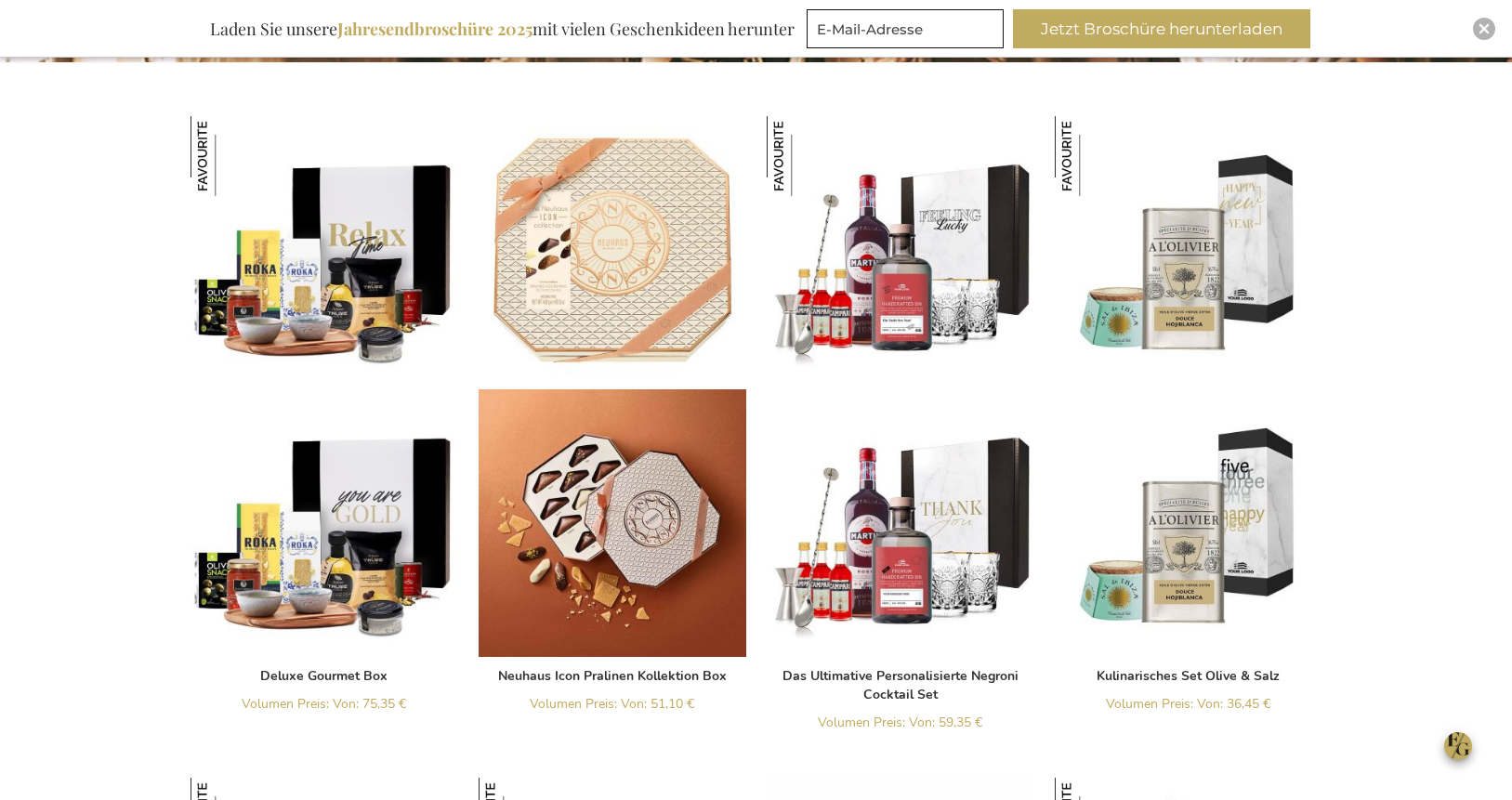
type input "administrator"
click at [1480, 33] on img "Close" at bounding box center [1484, 29] width 11 height 11
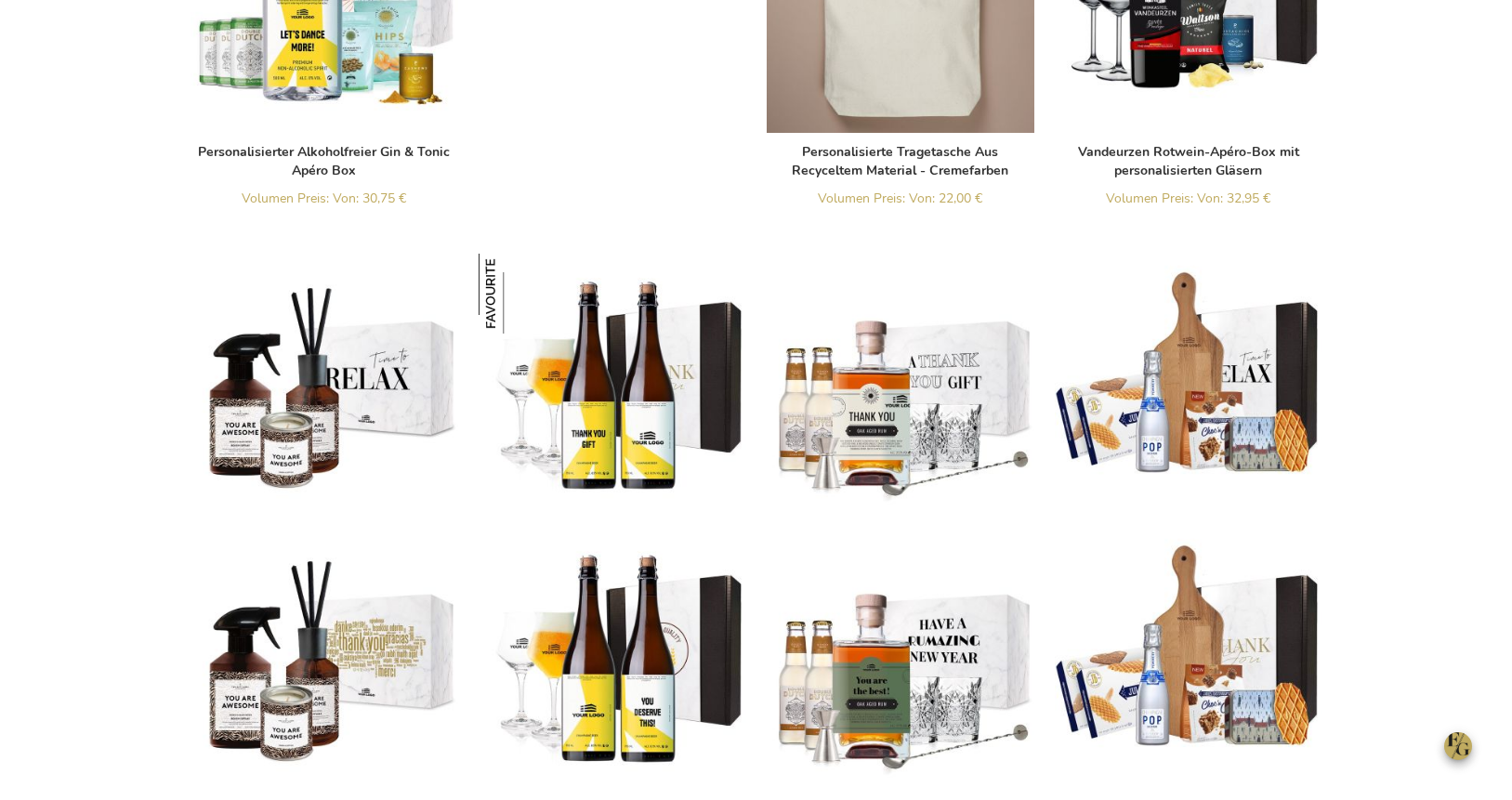
scroll to position [5609, 0]
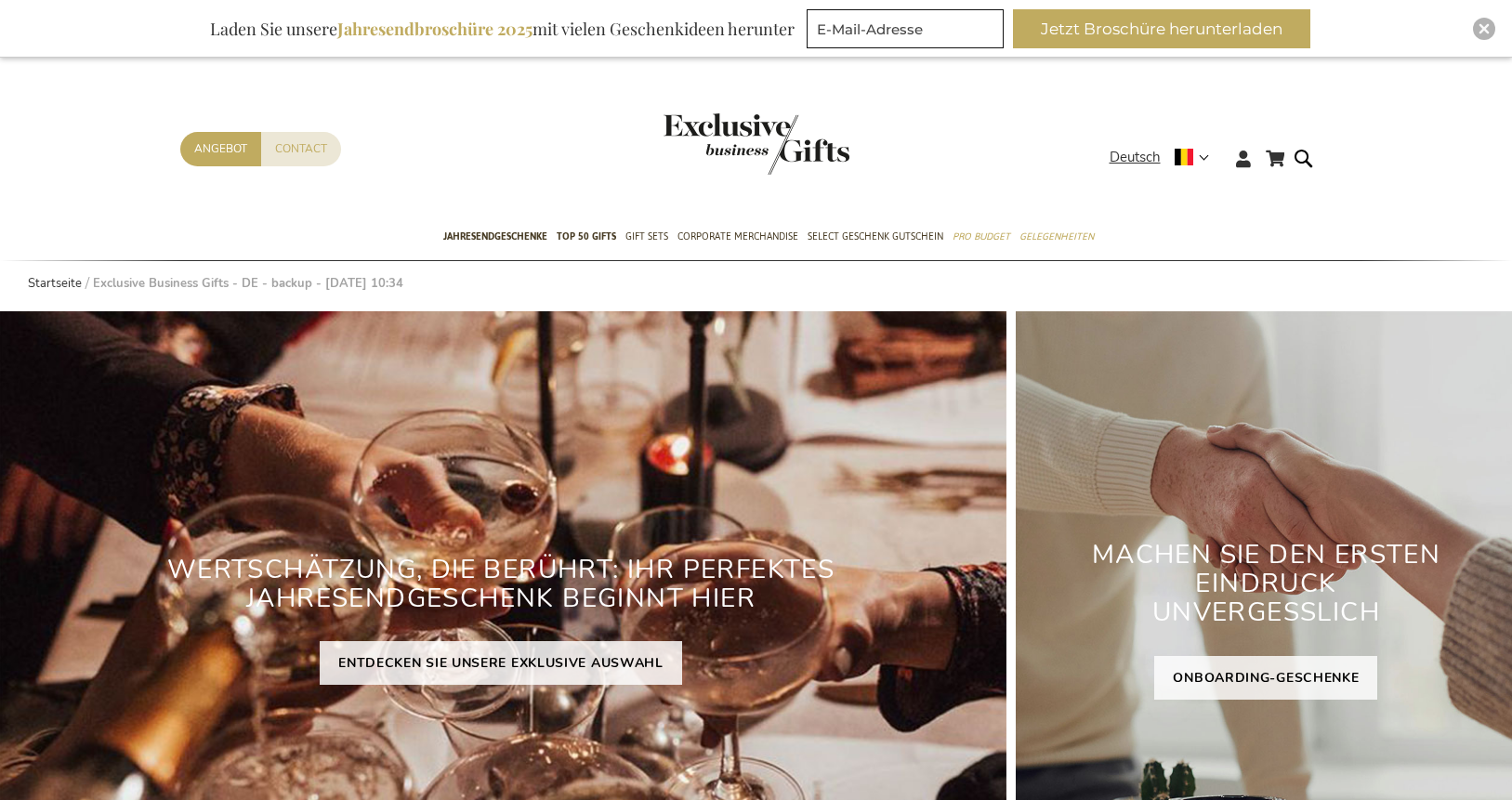
type input "administrator"
click at [1484, 31] on img "Close" at bounding box center [1484, 29] width 11 height 11
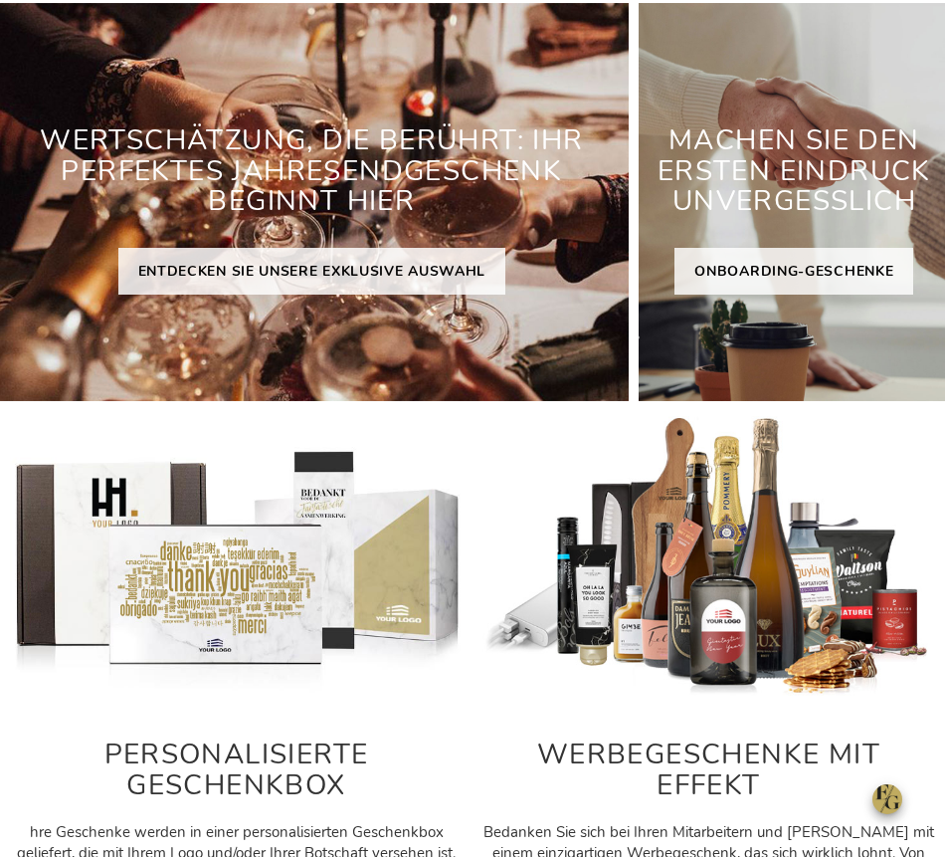
scroll to position [239, 0]
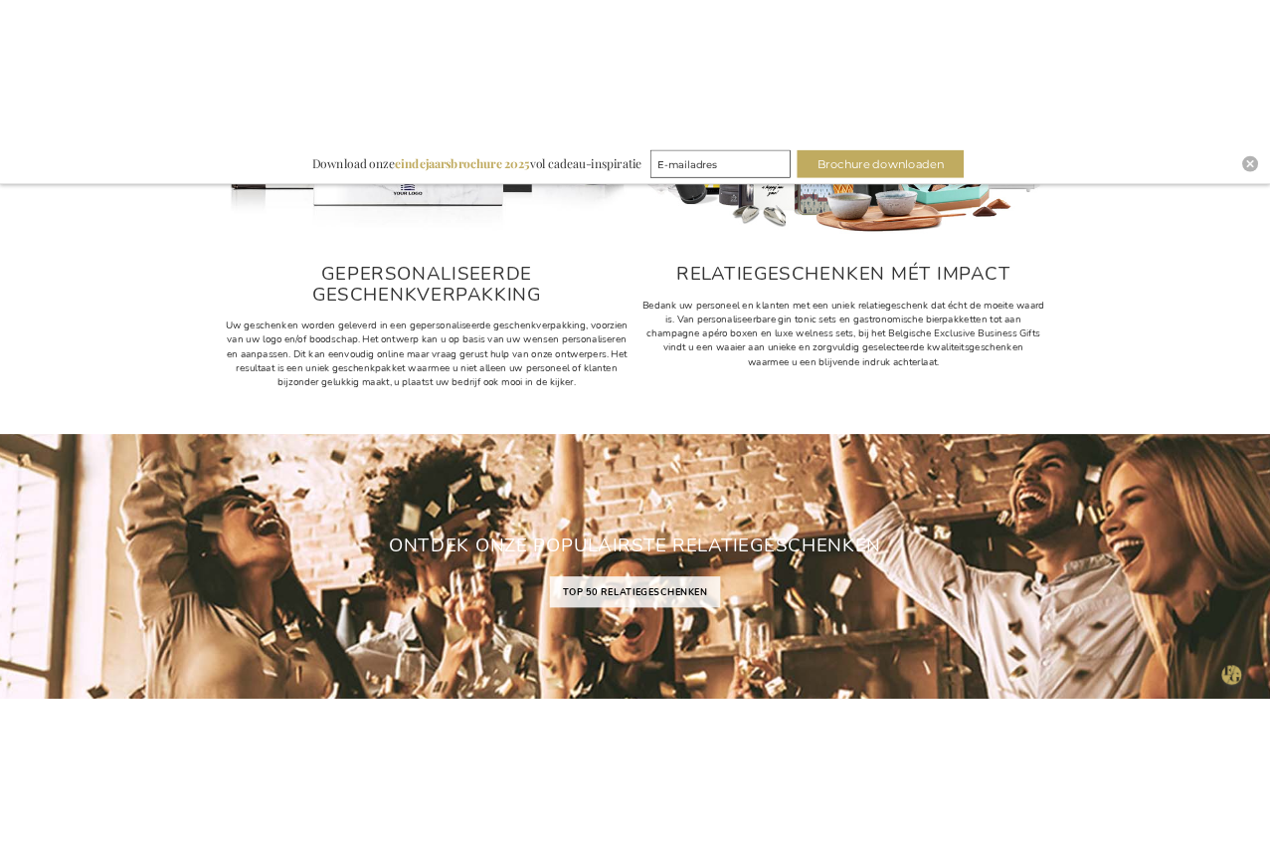
scroll to position [1187, 0]
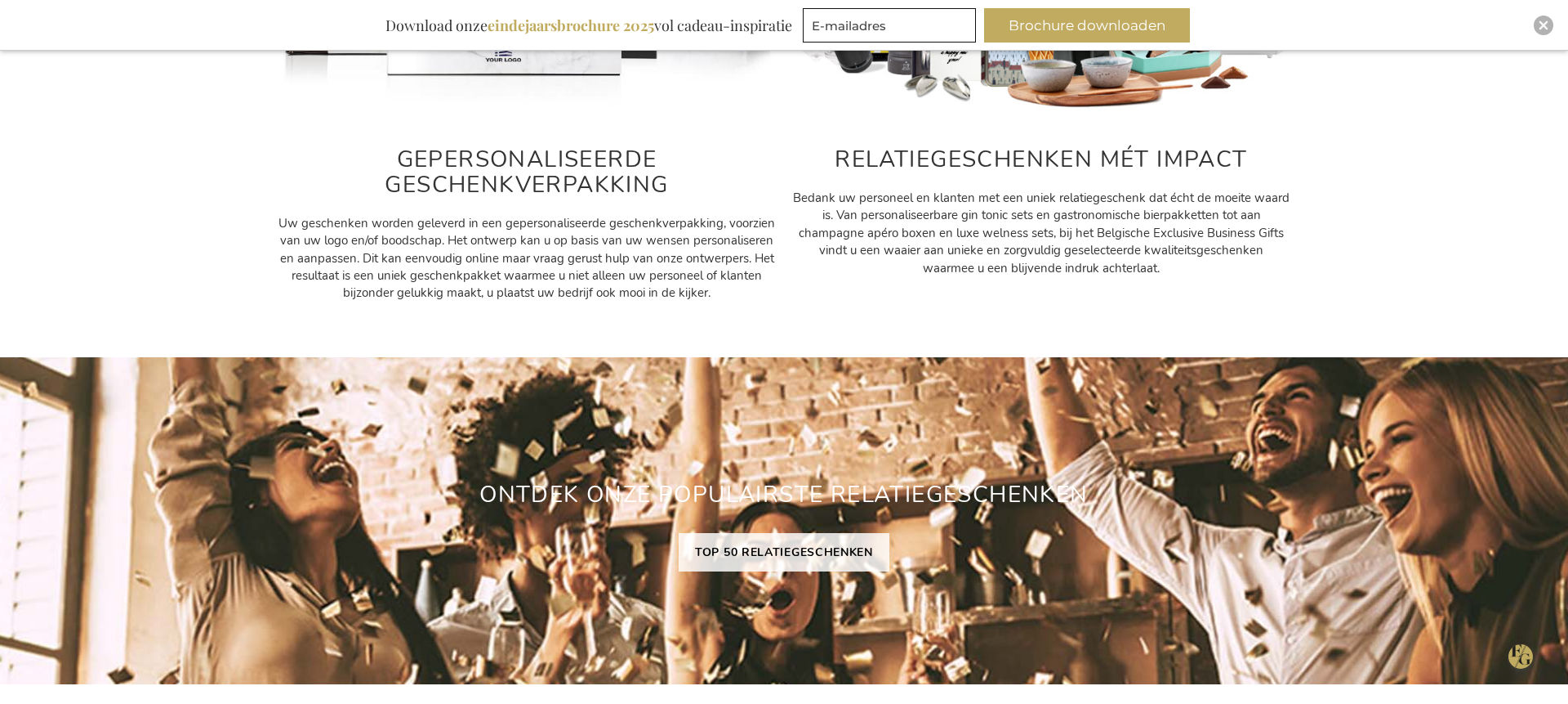
type input "administrator"
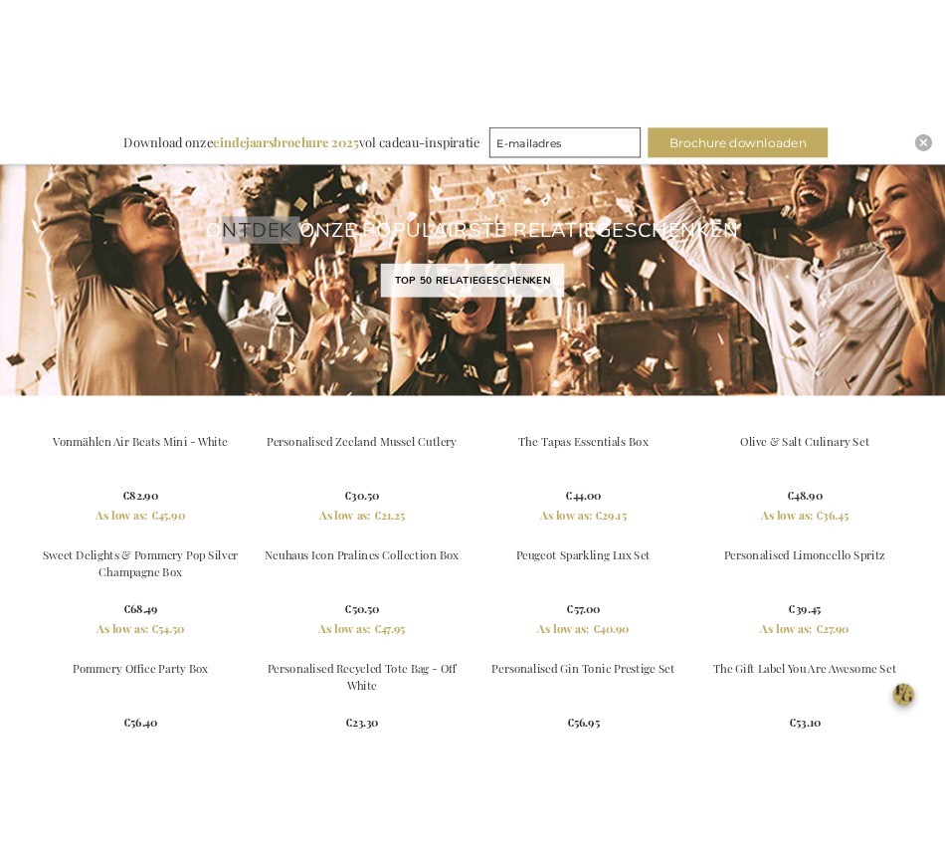
scroll to position [1415, 0]
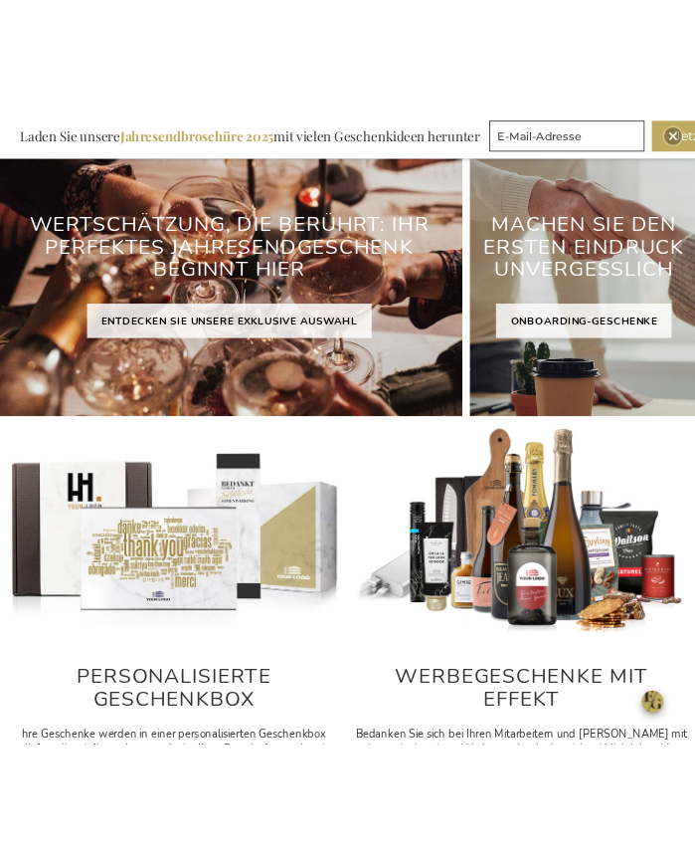
scroll to position [300, 0]
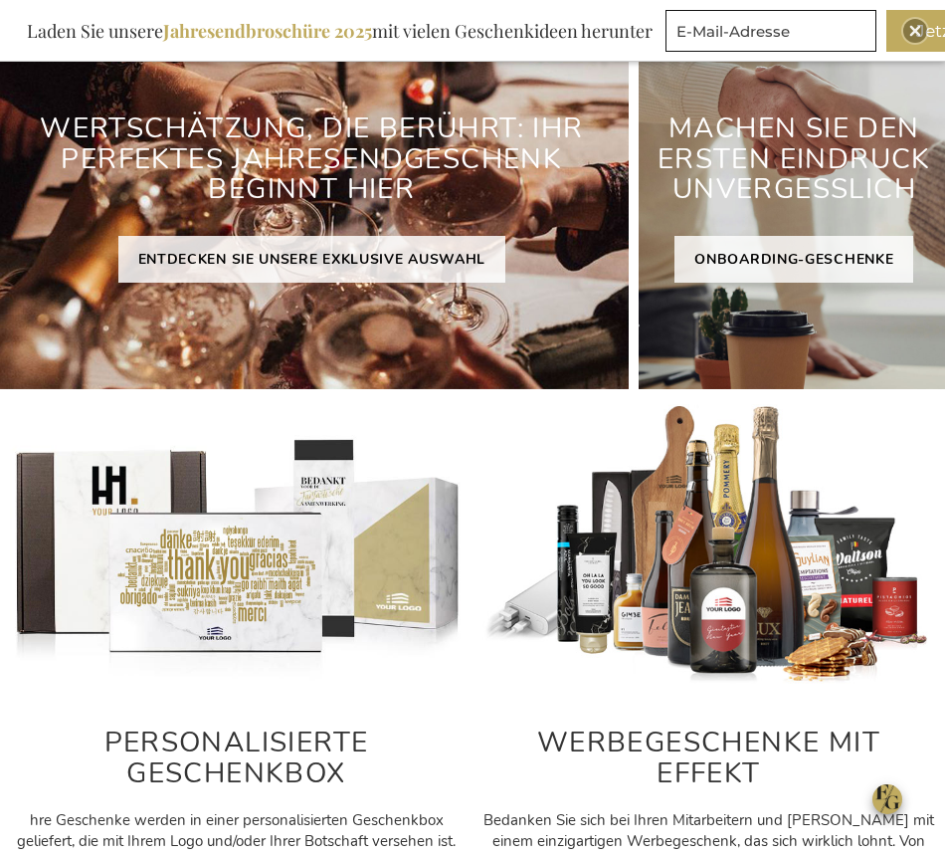
type input "administrator"
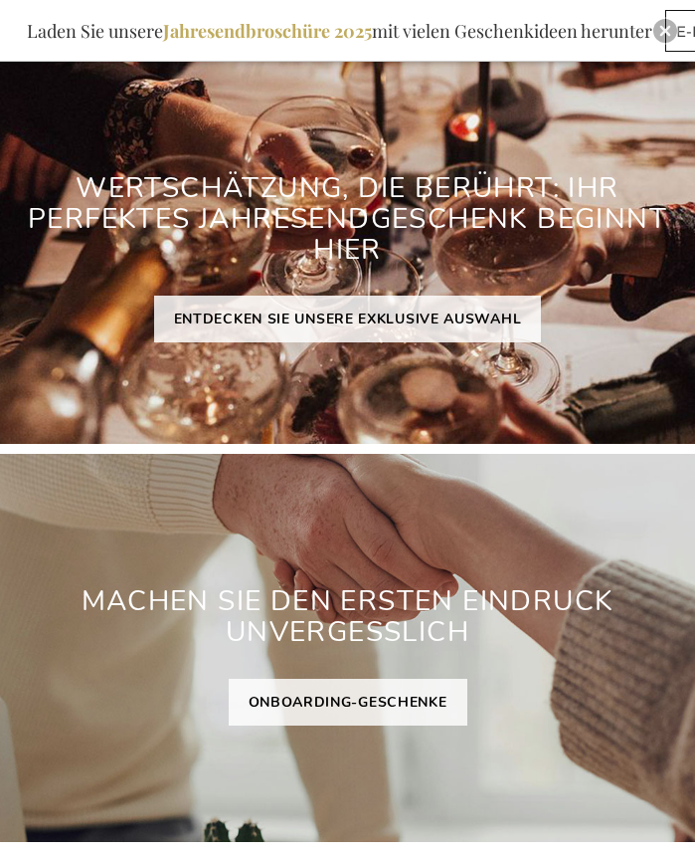
scroll to position [300, 0]
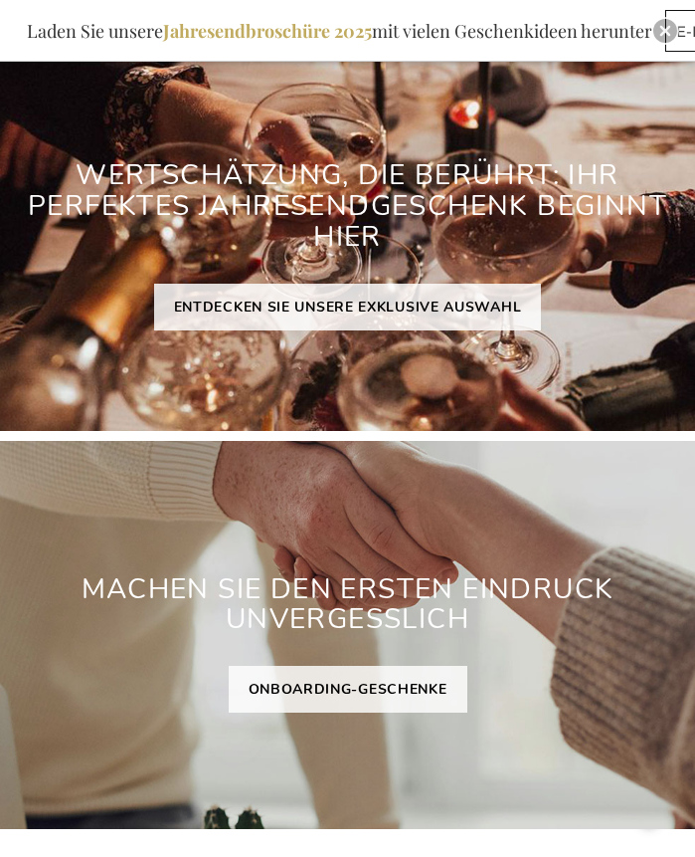
type input "administrator"
click at [658, 33] on div "Close" at bounding box center [666, 31] width 24 height 24
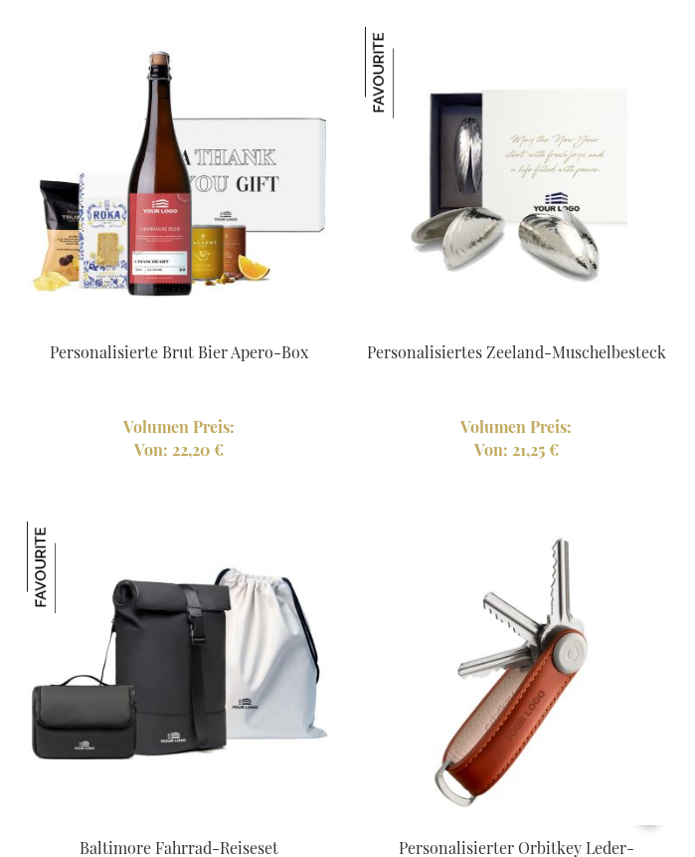
scroll to position [6154, 0]
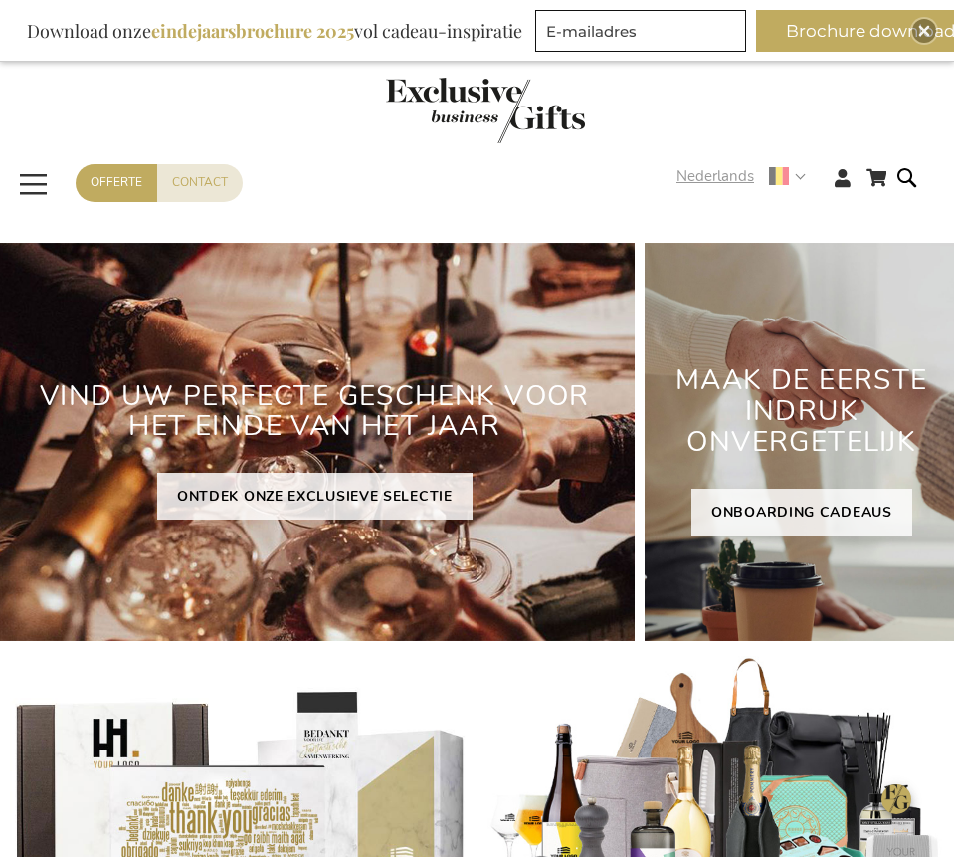
type input "administrator"
click at [798, 185] on strong "Nederlands" at bounding box center [740, 176] width 127 height 23
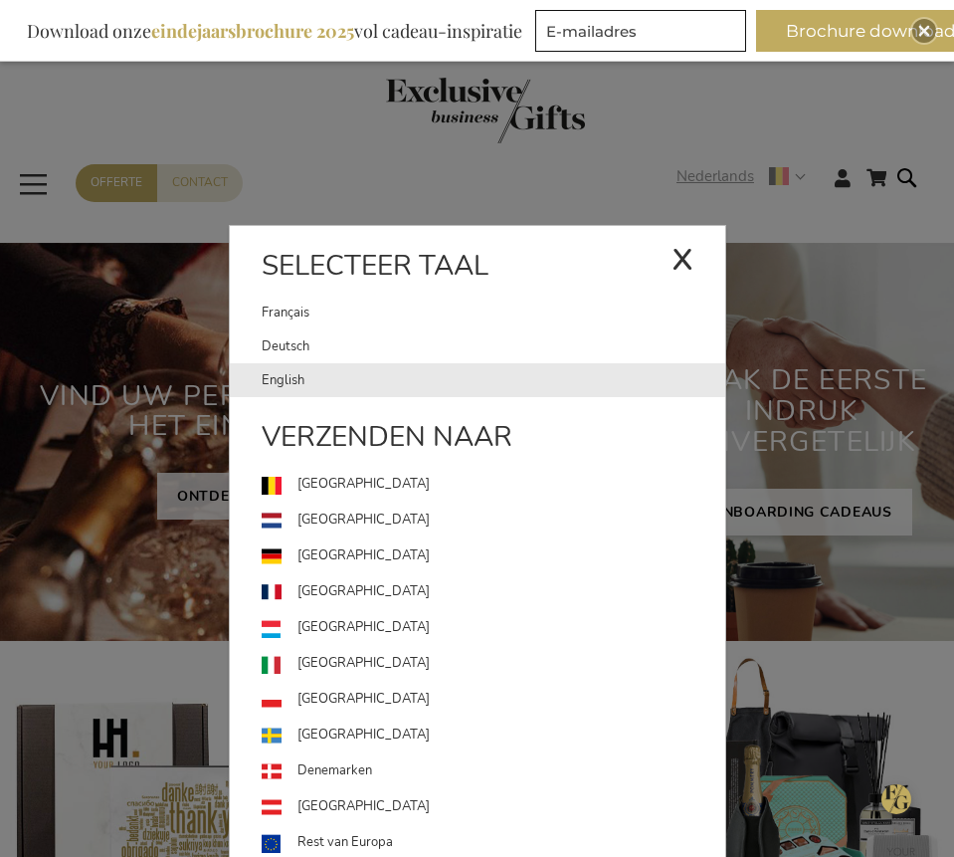
click at [279, 370] on link "English" at bounding box center [494, 380] width 464 height 34
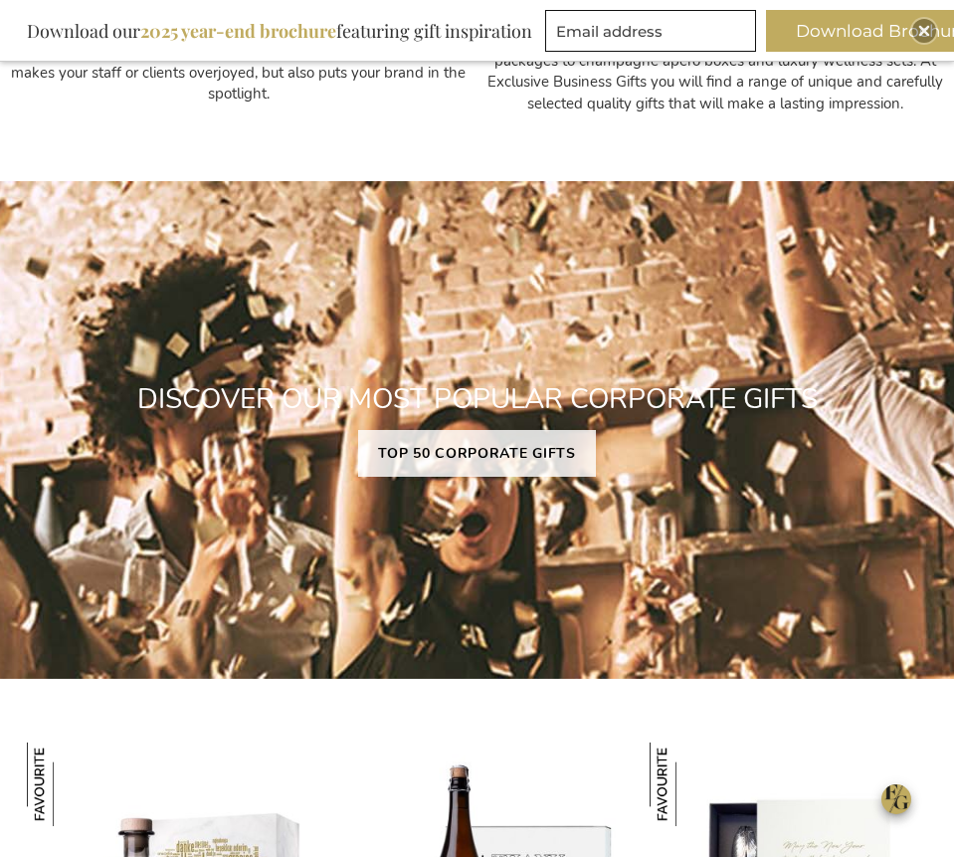
scroll to position [1013, 0]
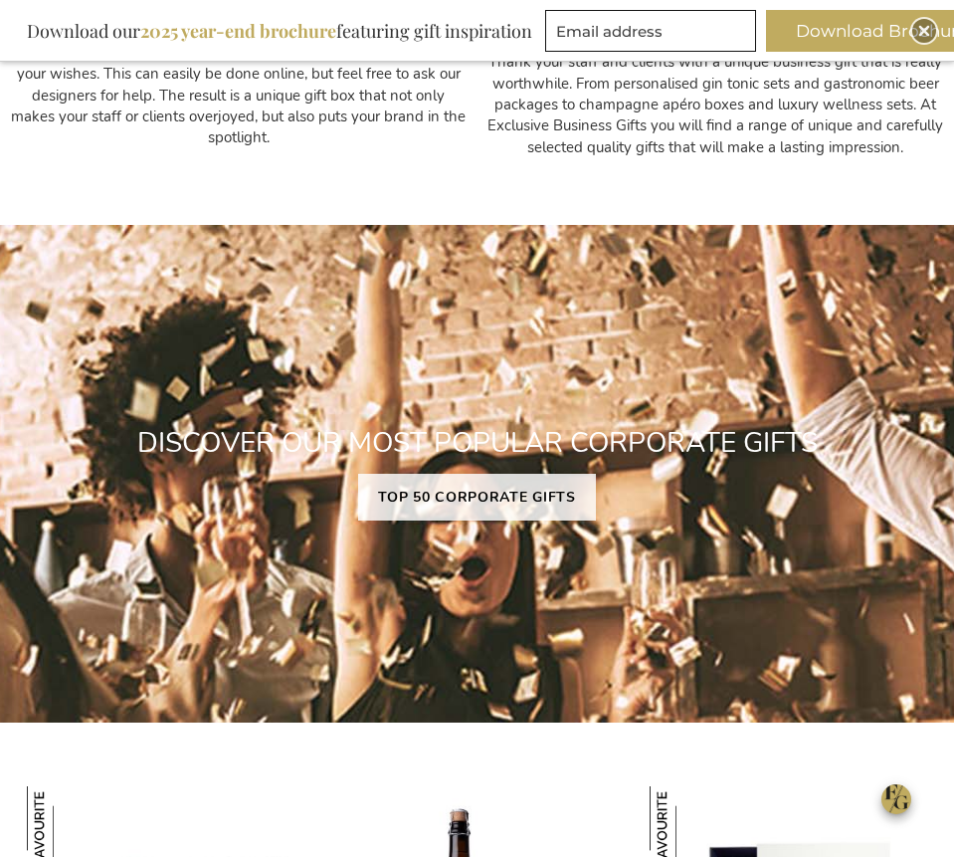
type input "administrator"
click at [917, 38] on div "Close" at bounding box center [924, 31] width 24 height 24
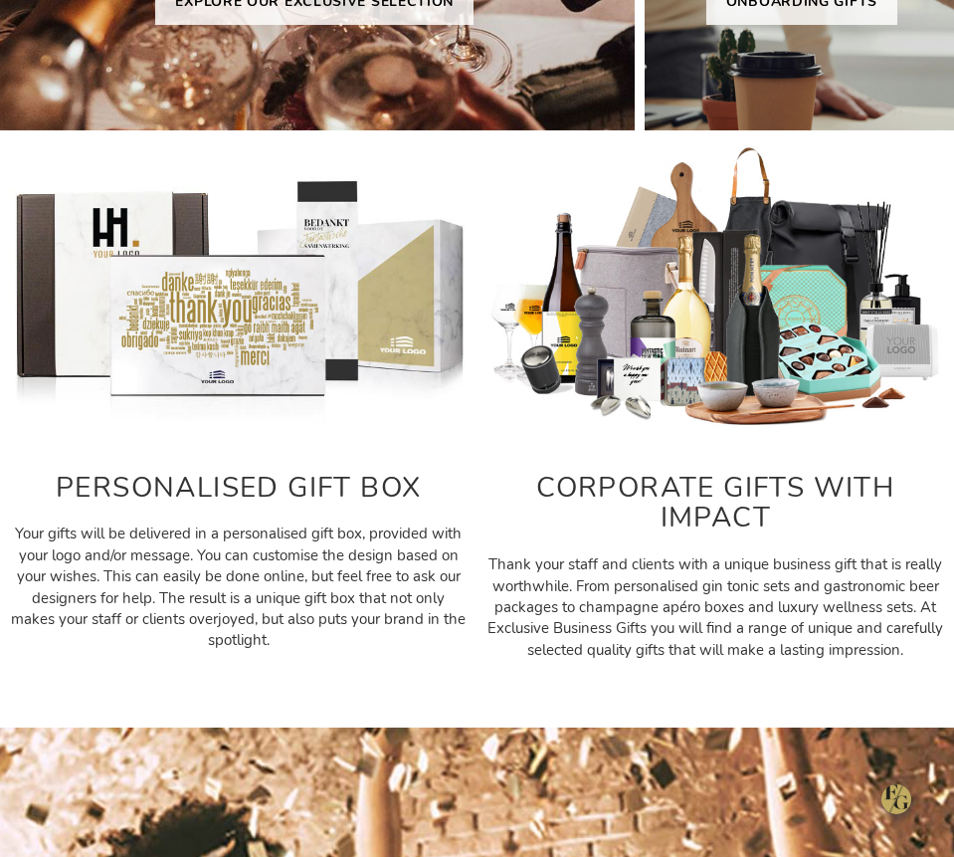
scroll to position [0, 0]
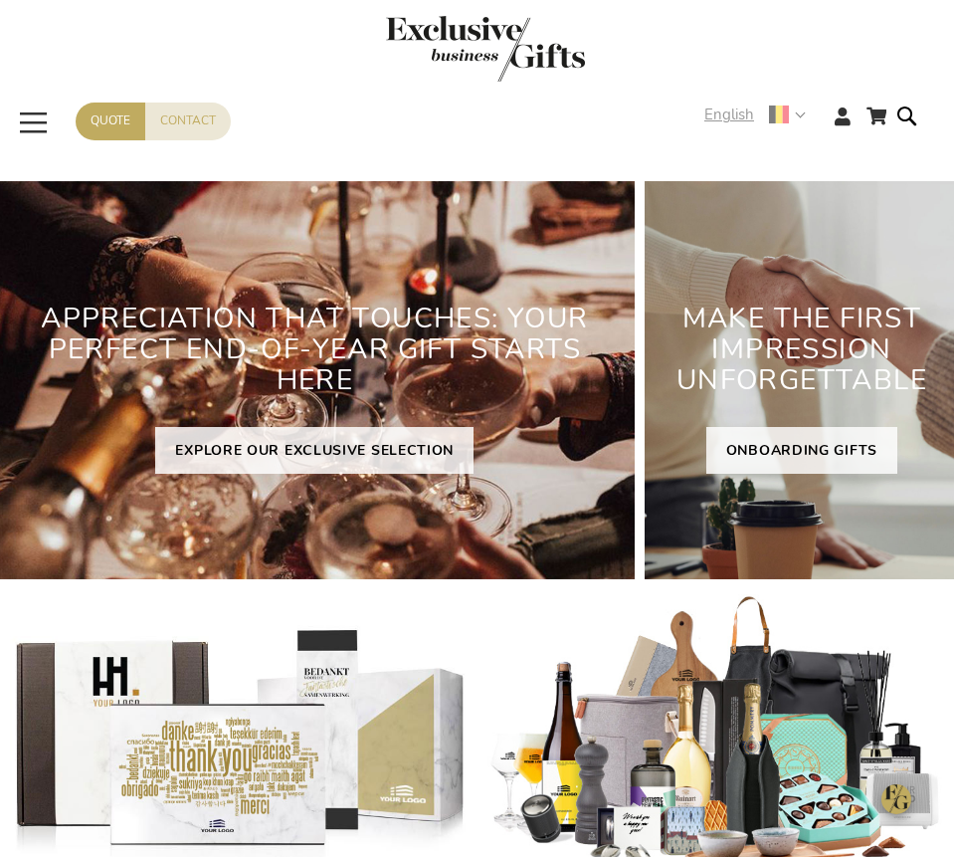
click at [802, 119] on strong "English" at bounding box center [753, 114] width 99 height 23
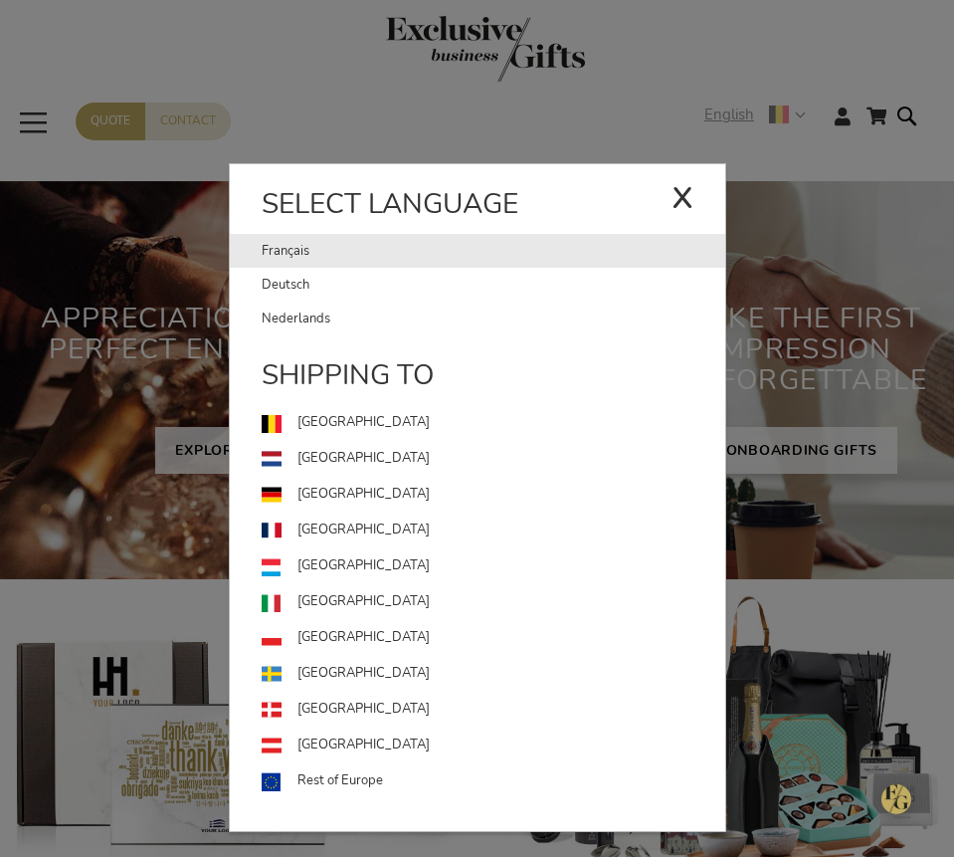
click at [274, 246] on link "Français" at bounding box center [467, 251] width 410 height 34
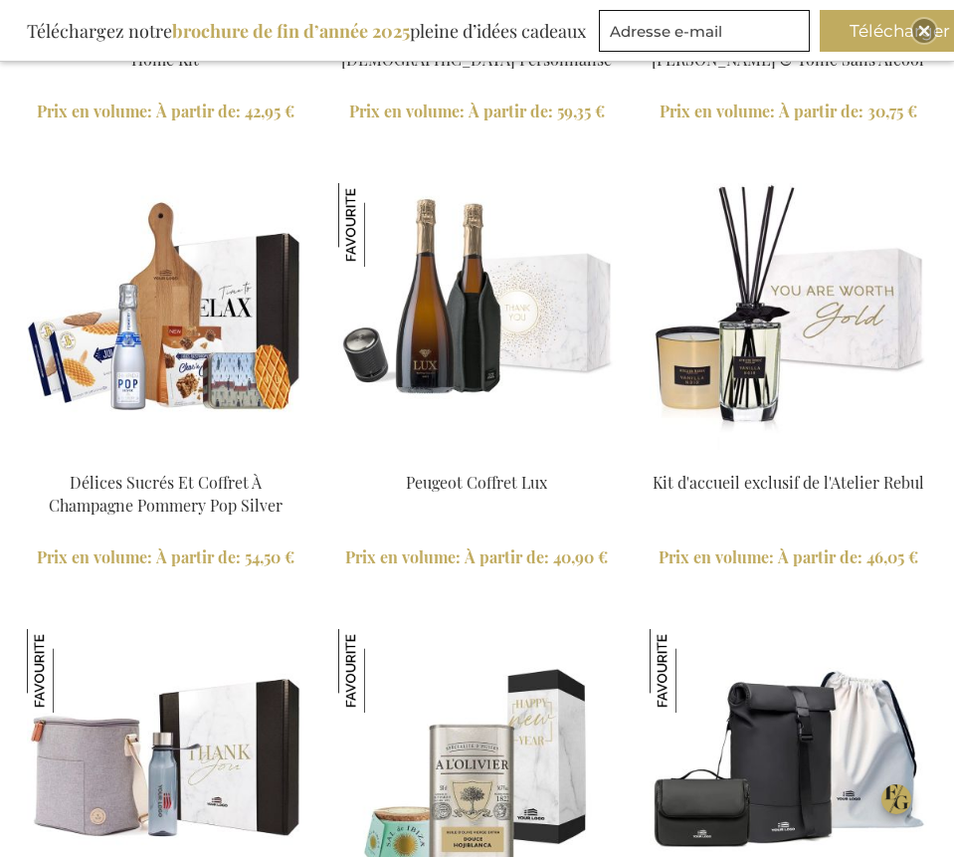
type input "administrator"
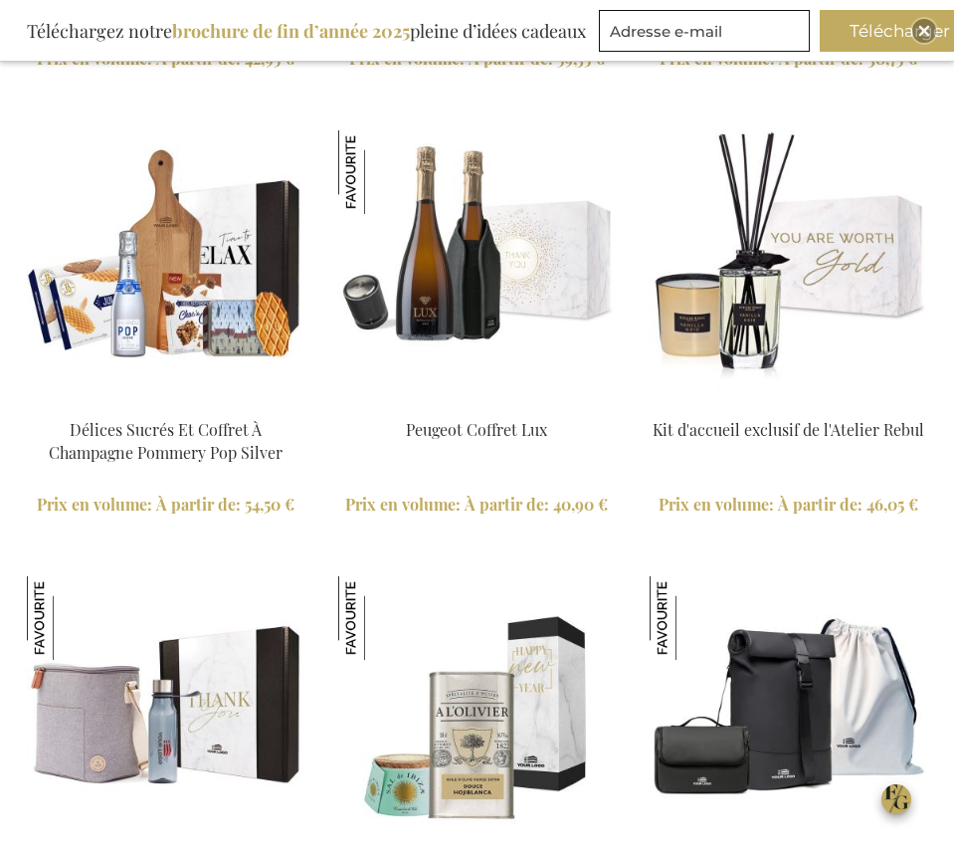
scroll to position [2540, 0]
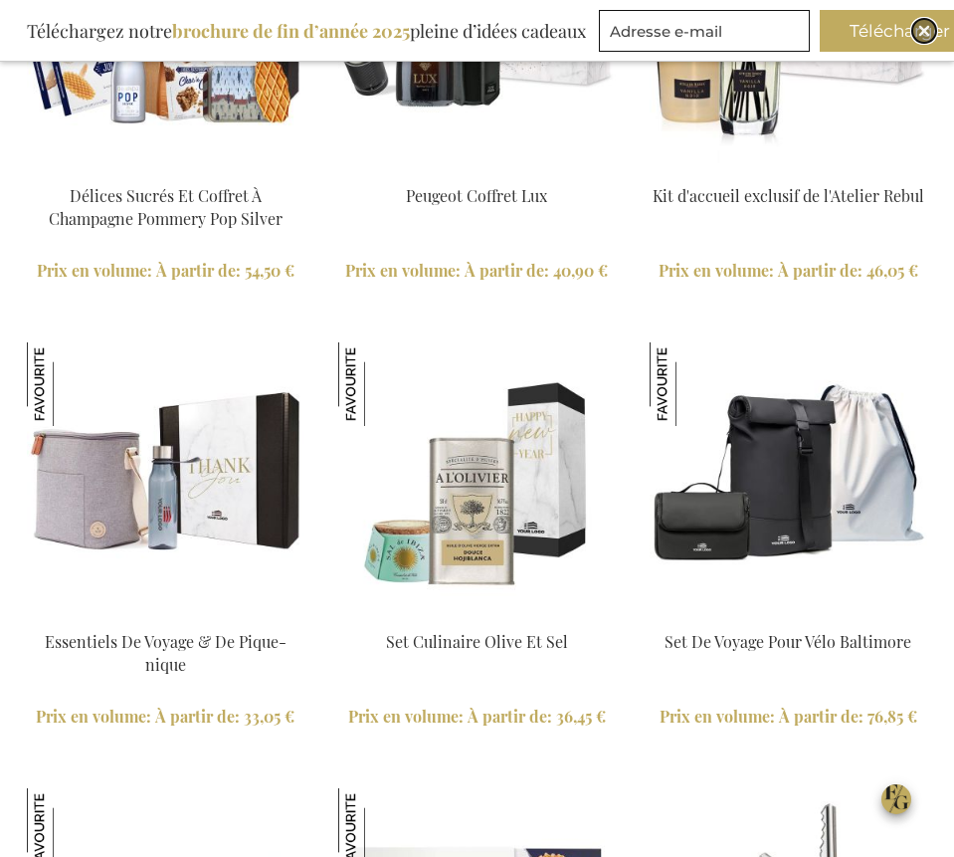
click at [931, 26] on div "Close" at bounding box center [924, 31] width 24 height 24
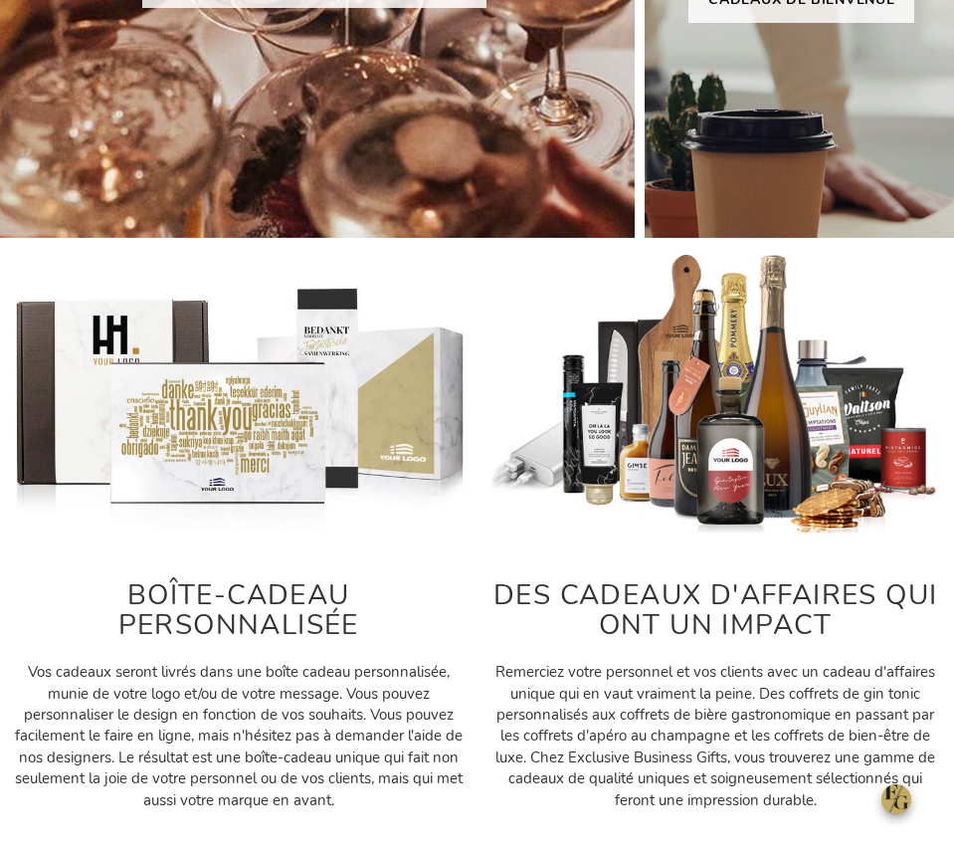
scroll to position [0, 0]
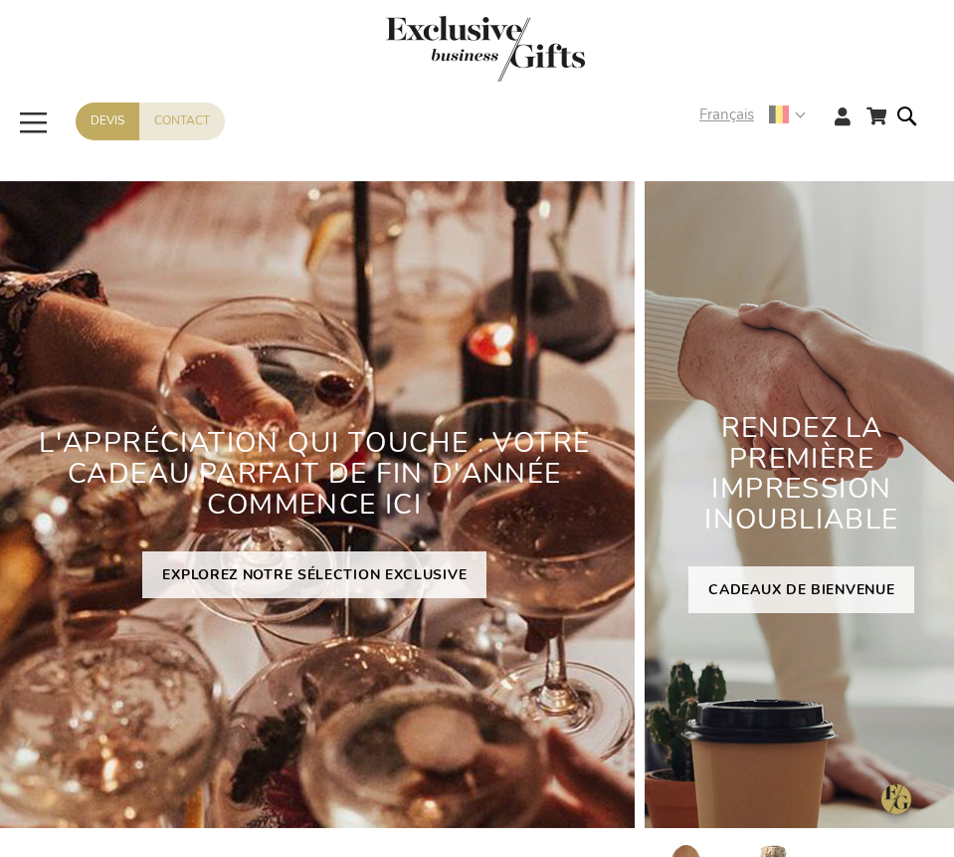
click at [800, 117] on strong "Français" at bounding box center [751, 114] width 104 height 23
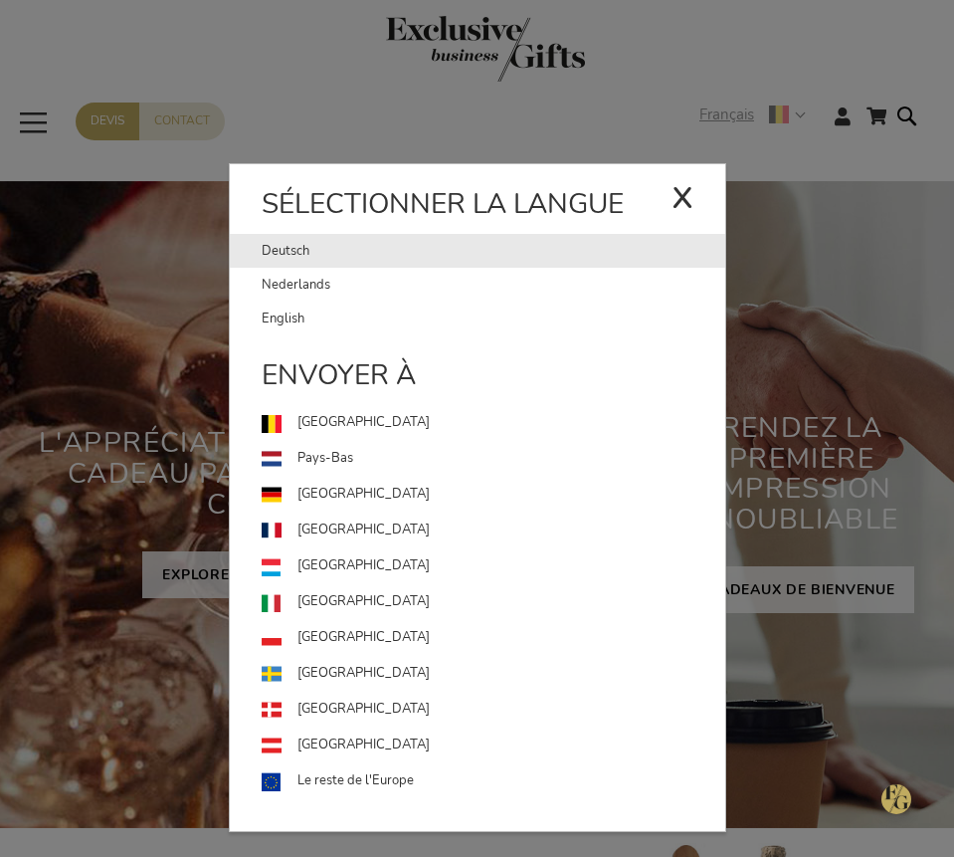
click at [292, 249] on link "Deutsch" at bounding box center [467, 251] width 410 height 34
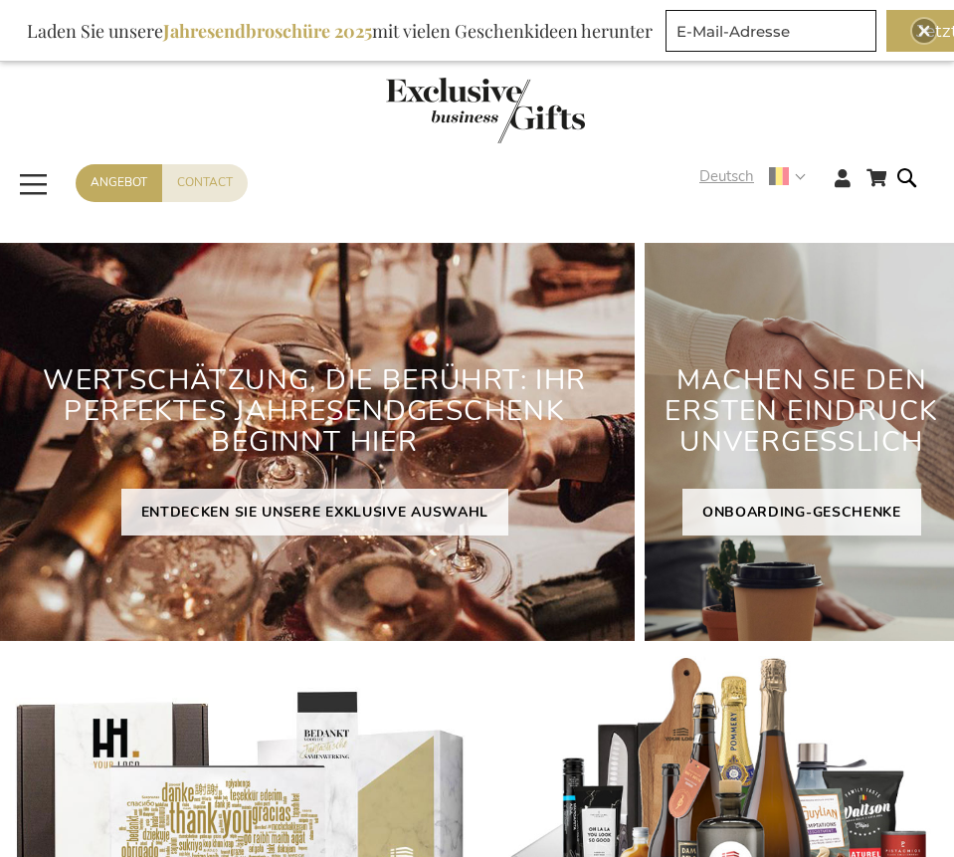
type input "administrator"
click at [804, 178] on div "Deutsch" at bounding box center [758, 176] width 119 height 23
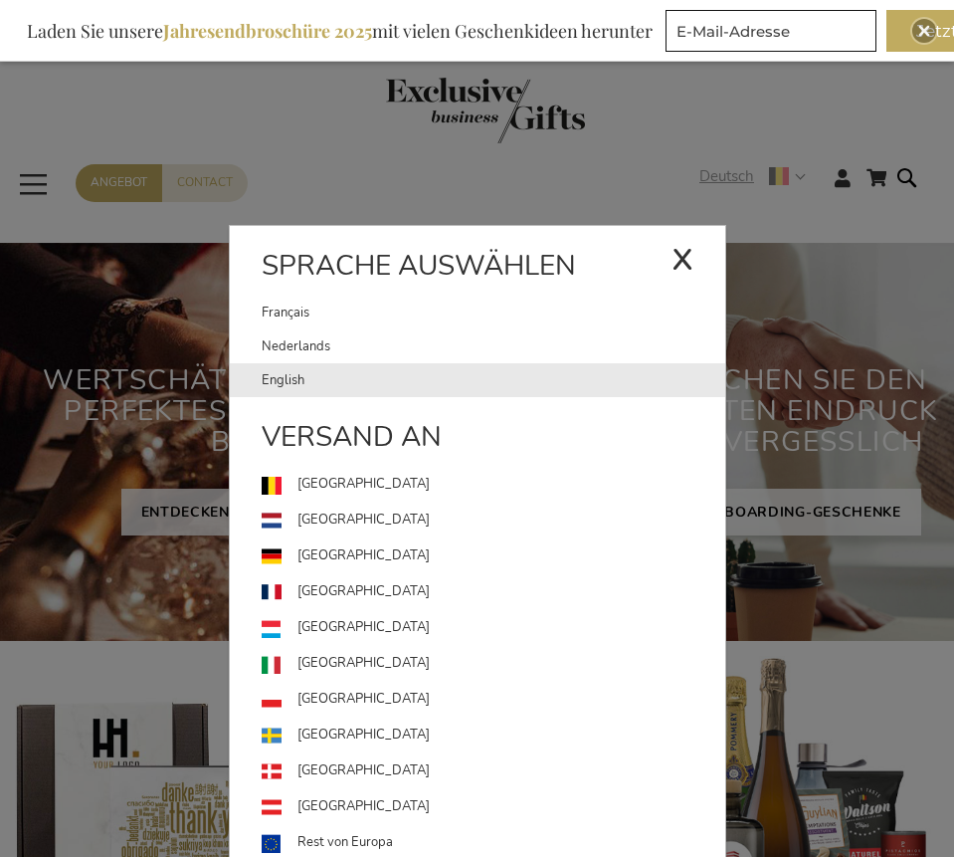
click at [301, 372] on link "English" at bounding box center [494, 380] width 464 height 34
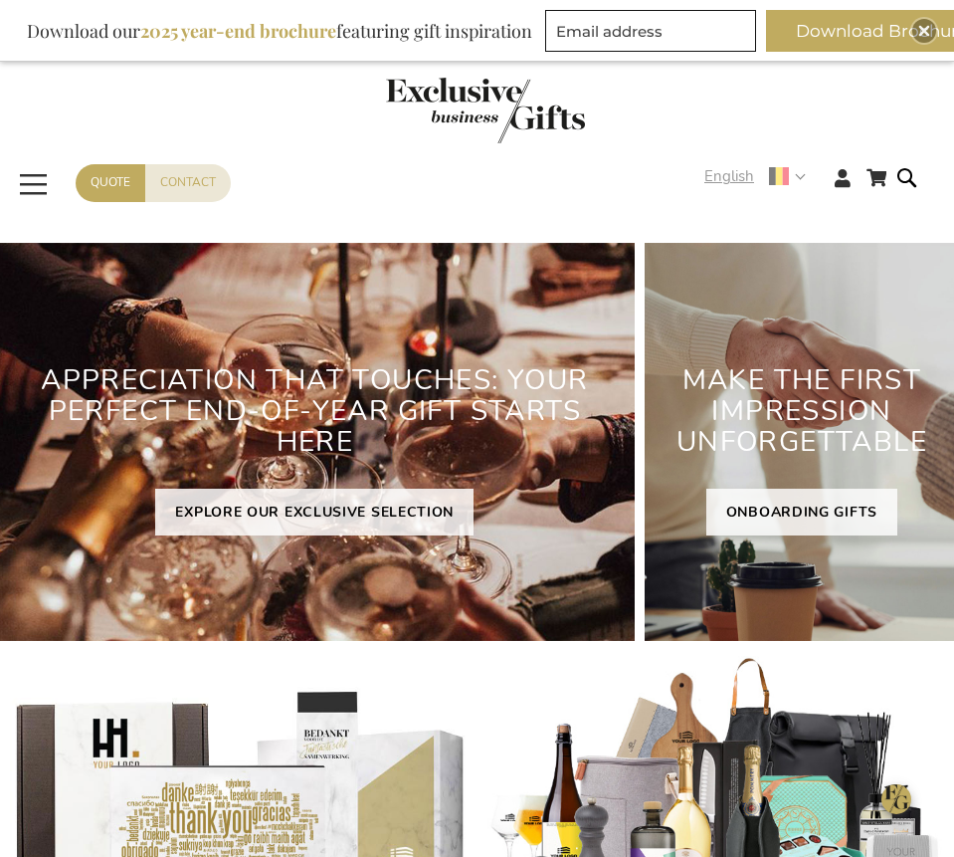
type input "administrator"
click at [789, 179] on strong "English" at bounding box center [753, 176] width 99 height 23
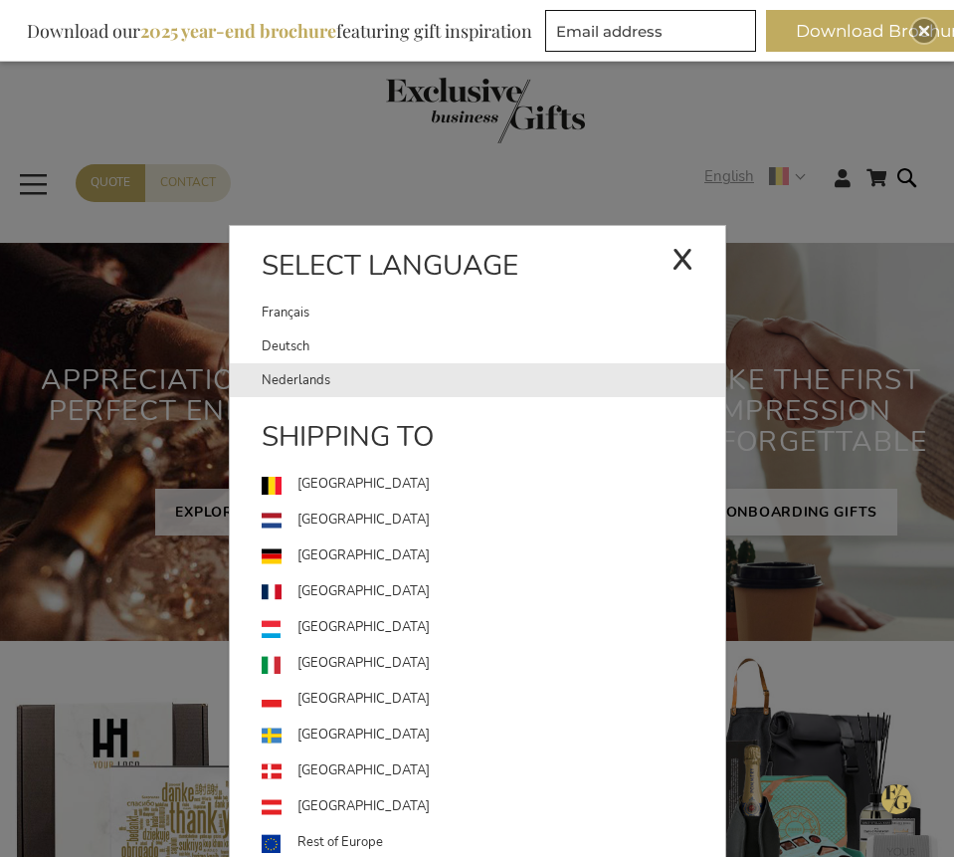
click at [302, 377] on link "Nederlands" at bounding box center [494, 380] width 464 height 34
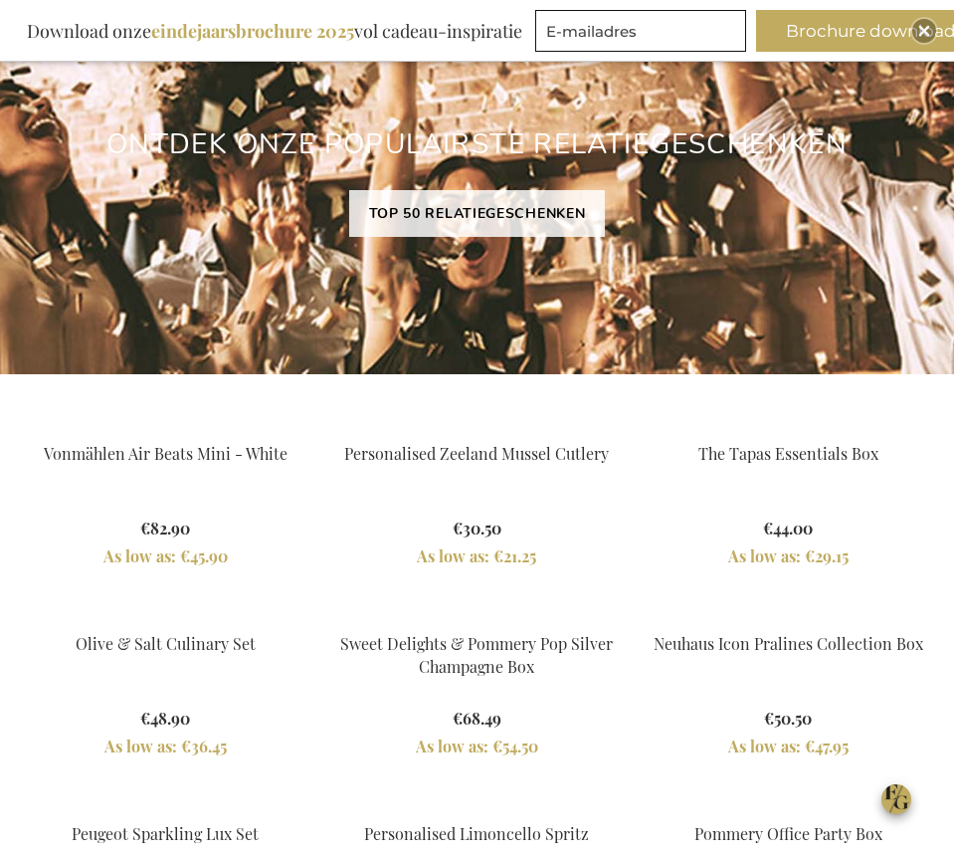
scroll to position [1634, 0]
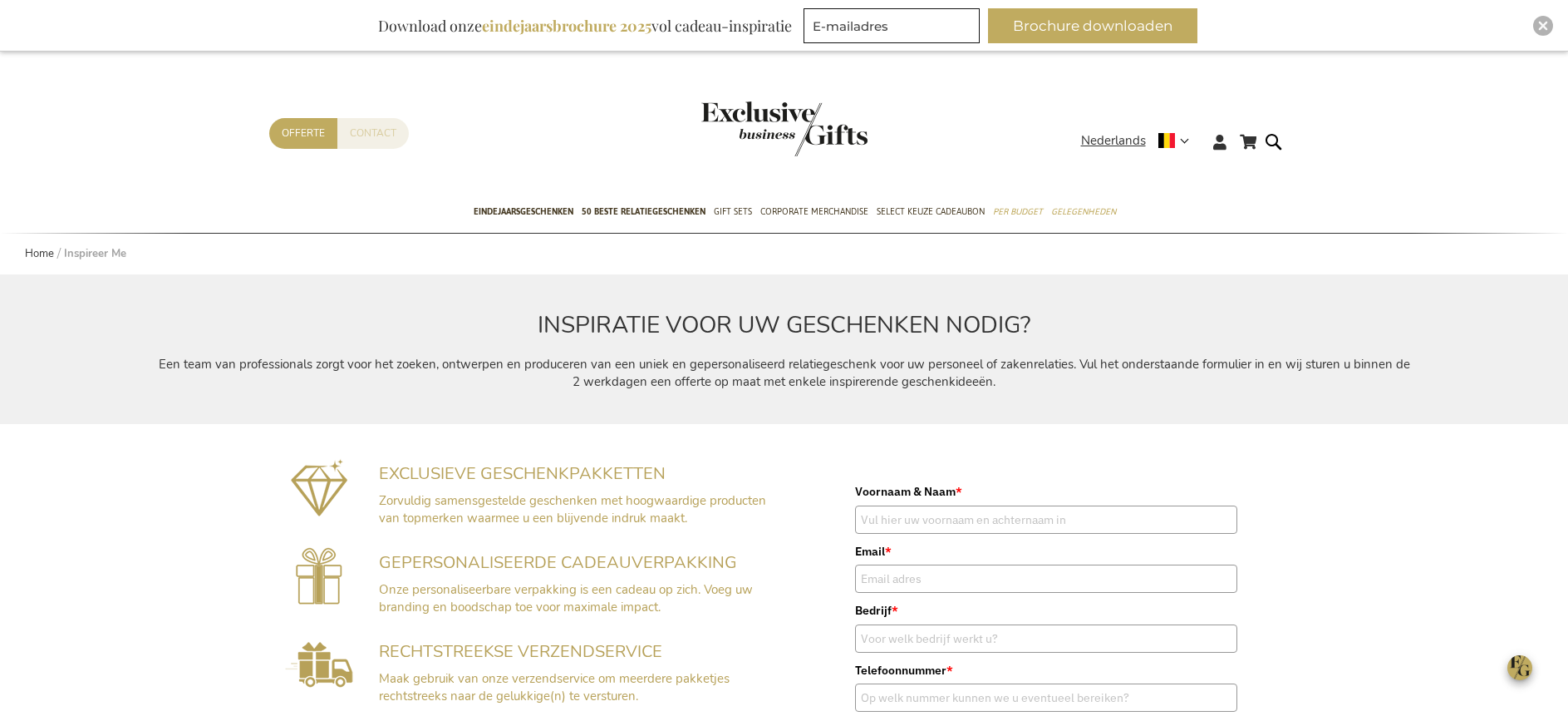
type input "administrator"
click at [371, 133] on link "Contact" at bounding box center [373, 133] width 72 height 31
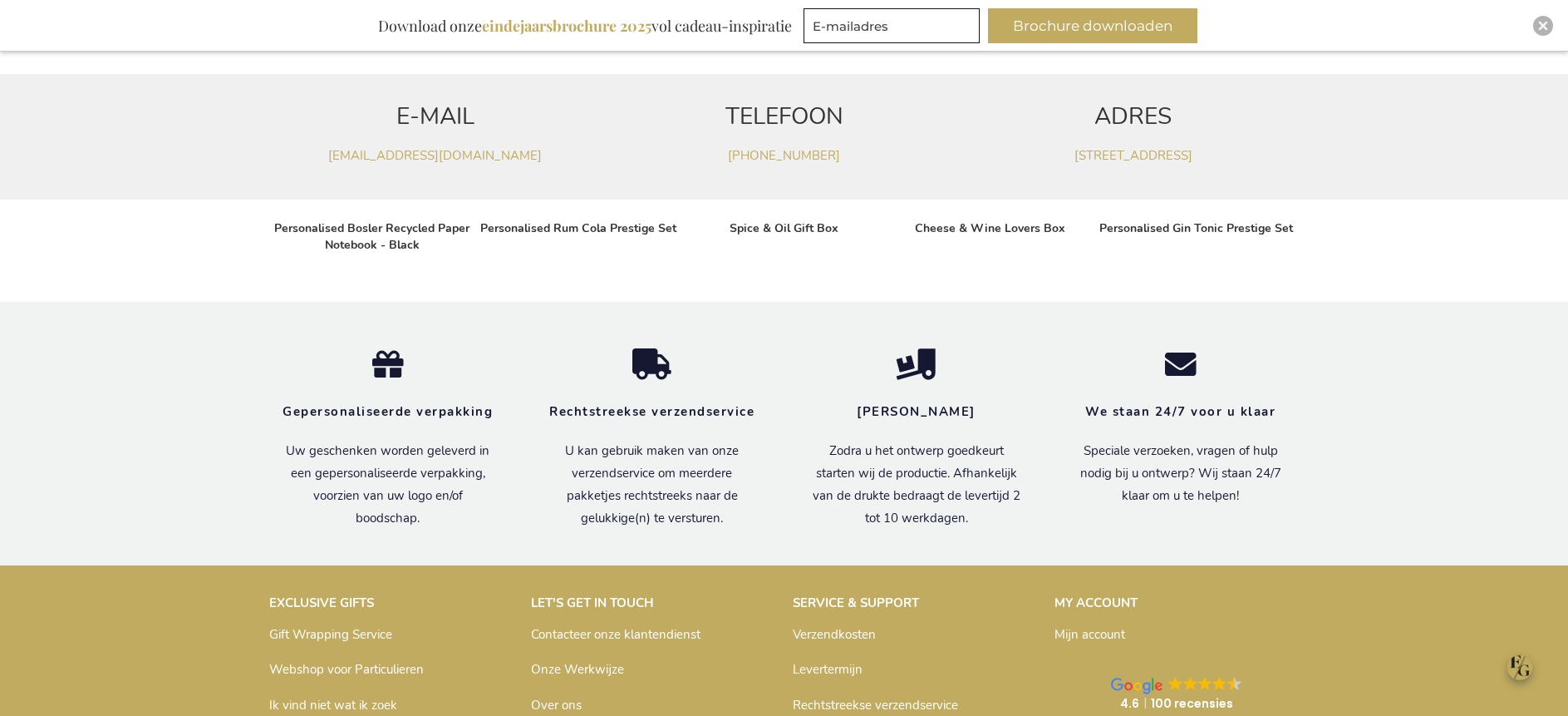
scroll to position [1284, 0]
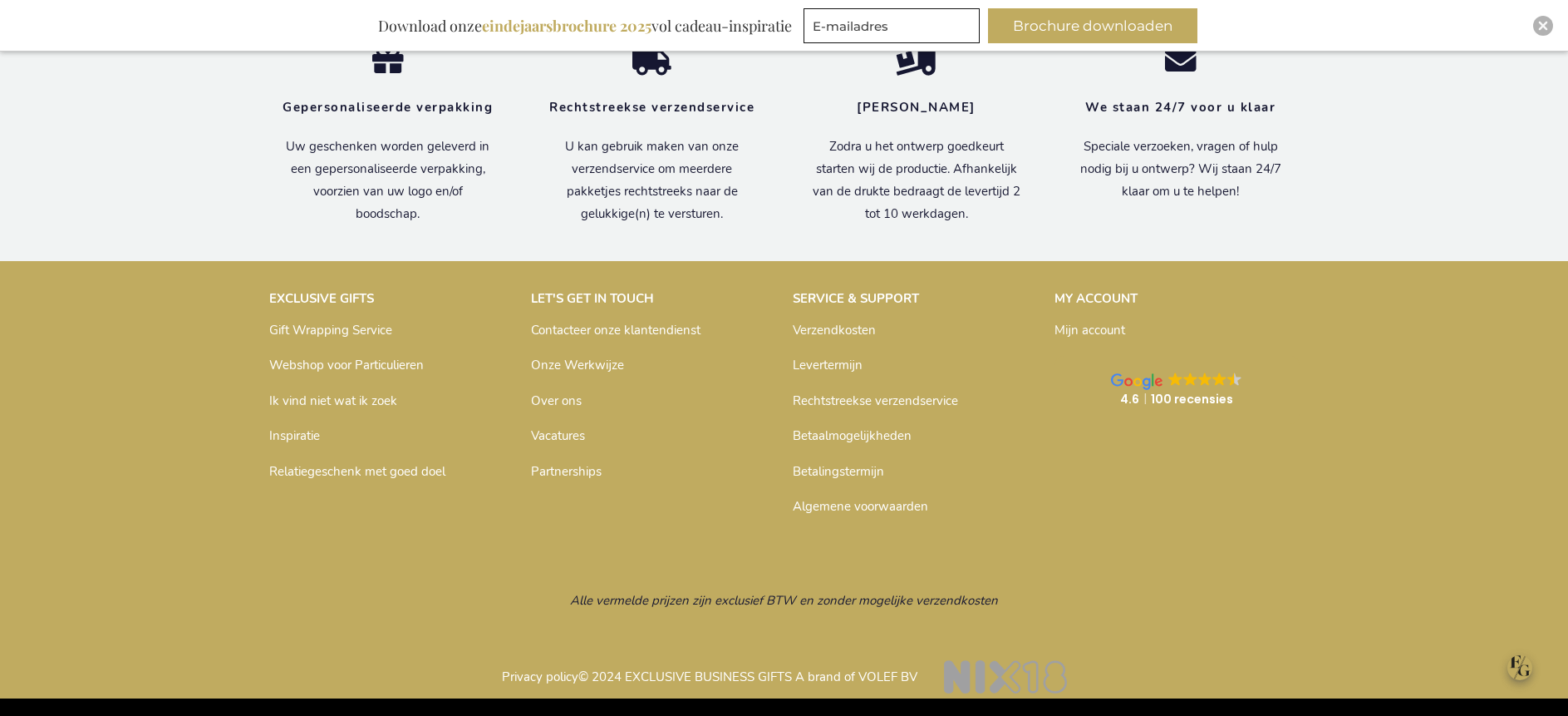
type input "administrator"
click at [1535, 27] on div "Close" at bounding box center [1544, 26] width 20 height 20
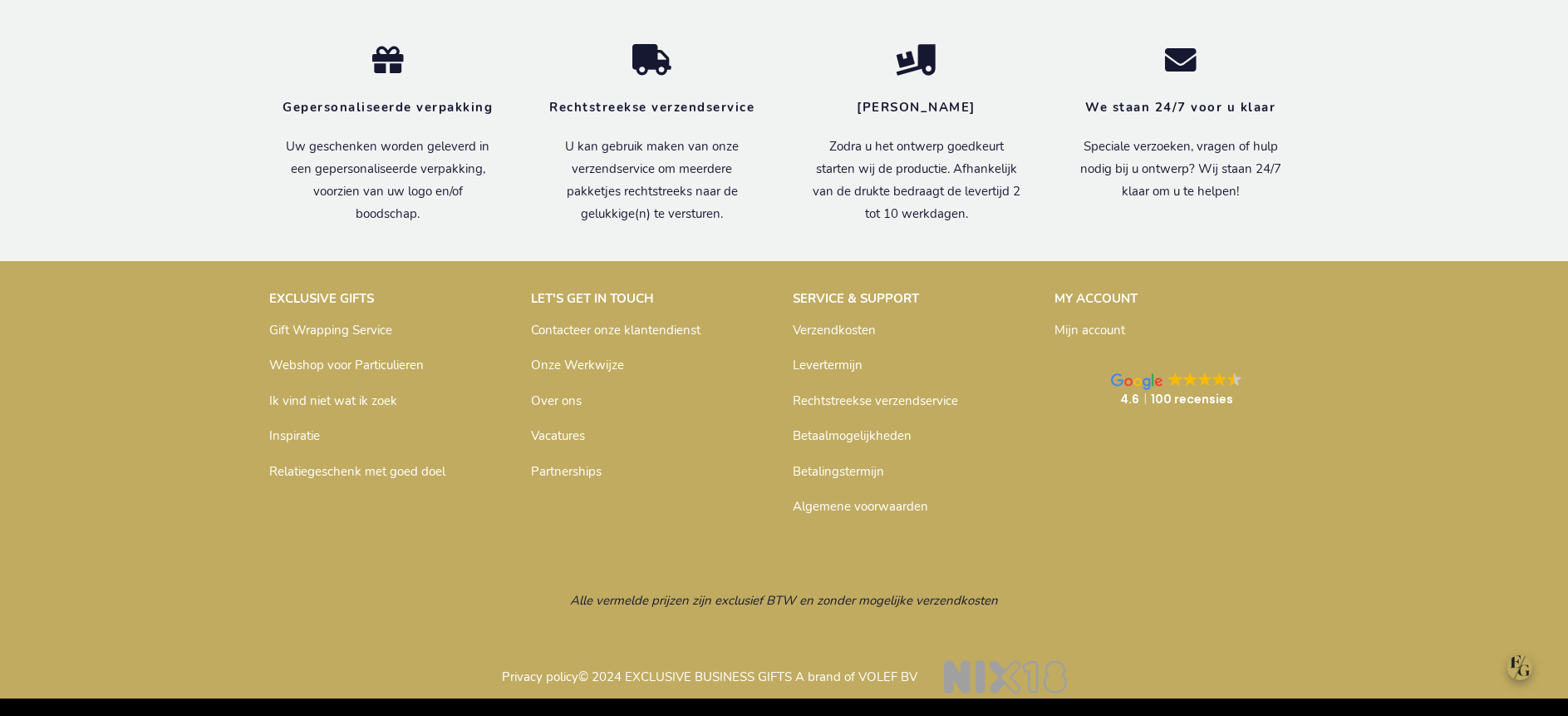
scroll to position [1221, 0]
